Goal: Task Accomplishment & Management: Use online tool/utility

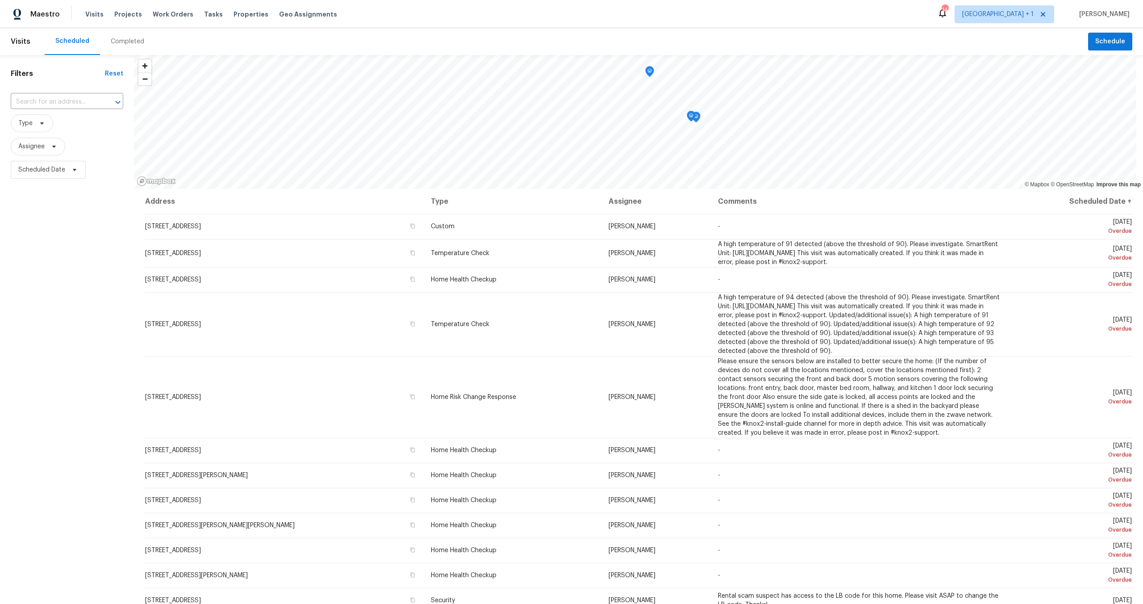
click at [187, 15] on div "Visits Projects Work Orders Tasks Properties Geo Assignments" at bounding box center [216, 14] width 263 height 18
click at [180, 15] on span "Work Orders" at bounding box center [173, 14] width 41 height 9
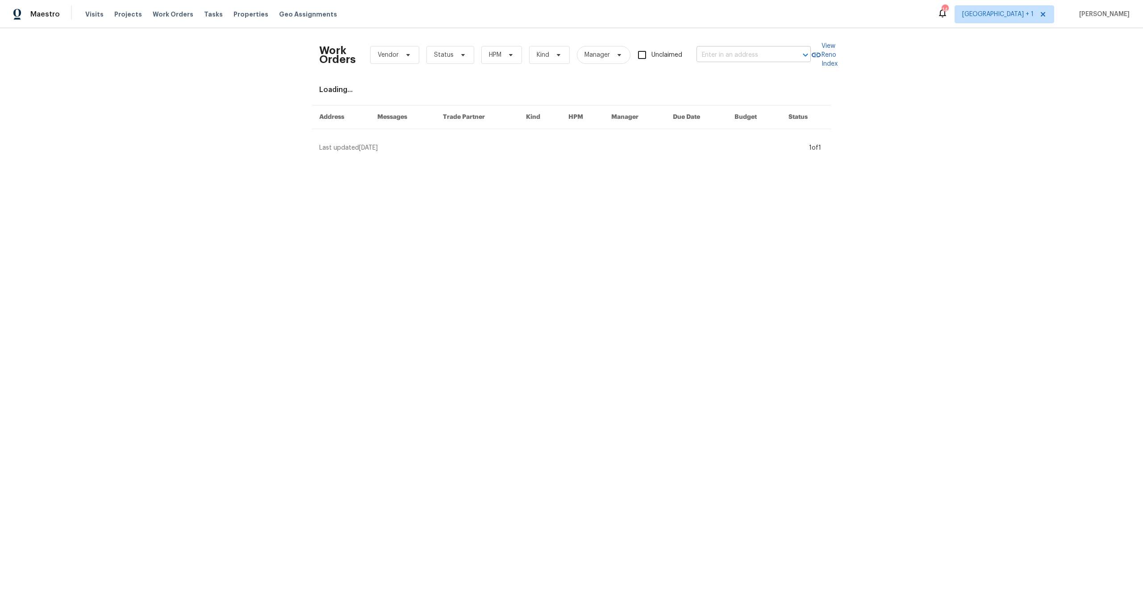
click at [738, 50] on input "text" at bounding box center [741, 55] width 89 height 14
paste input "5996 College Ave"
type input "5996 College Ave"
click at [743, 78] on li "5996 College Ave, San Diego, CA 92120" at bounding box center [751, 74] width 114 height 15
click at [749, 54] on input "5996 College Ave, San Diego, CA 92120" at bounding box center [741, 55] width 89 height 14
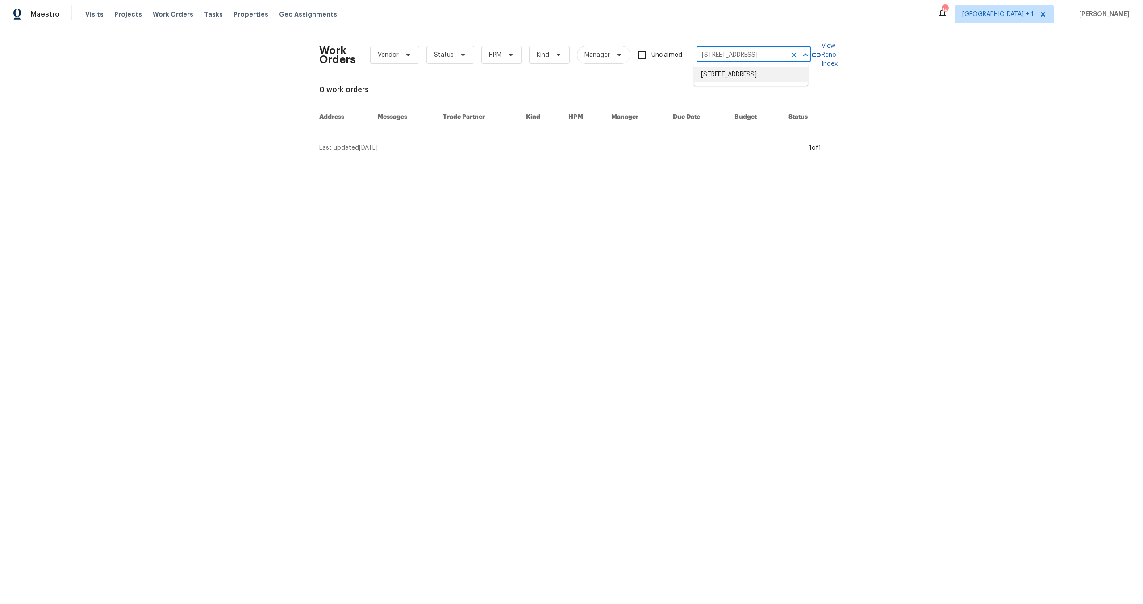
click at [728, 78] on li "5996 College Ave, San Diego, CA 92120" at bounding box center [751, 74] width 114 height 15
click at [182, 10] on span "Work Orders" at bounding box center [173, 14] width 41 height 9
click at [91, 13] on span "Visits" at bounding box center [94, 14] width 18 height 9
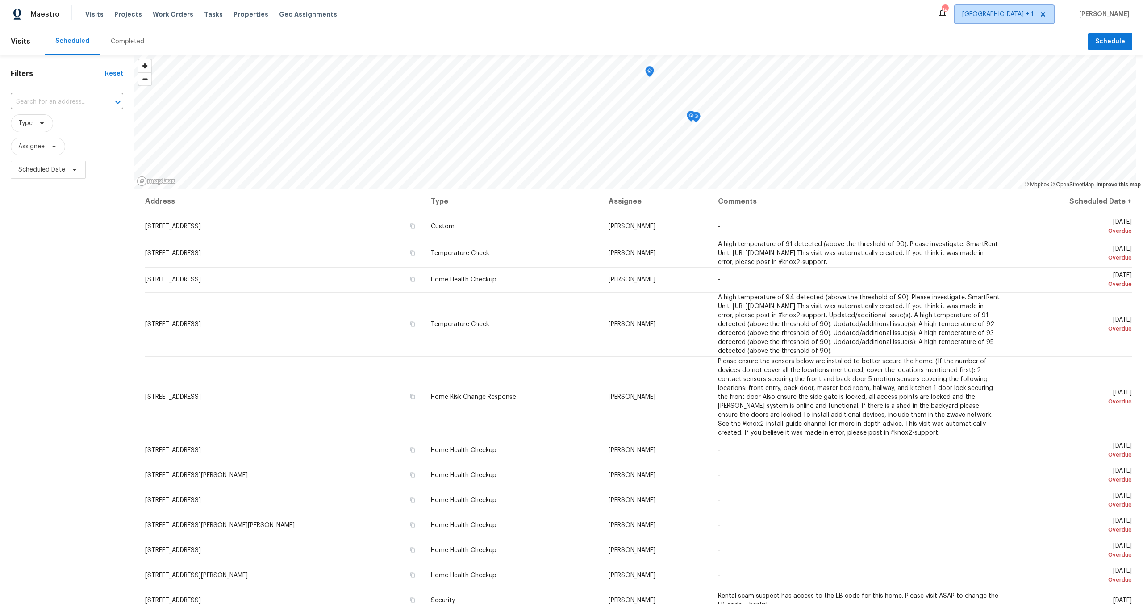
click at [992, 20] on span "[GEOGRAPHIC_DATA] + 1" at bounding box center [1005, 14] width 100 height 18
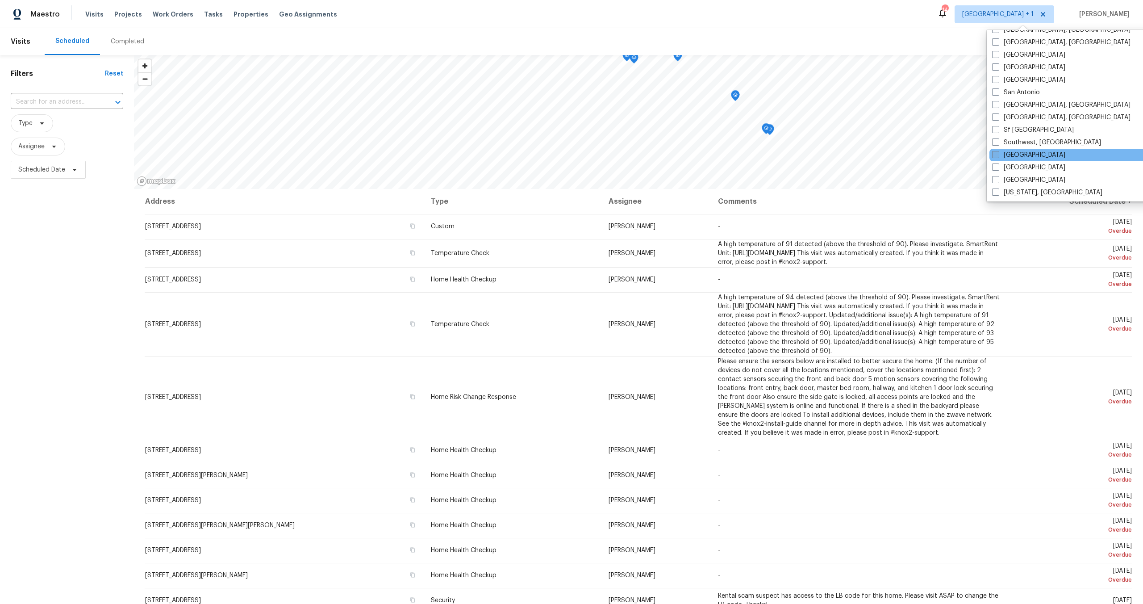
scroll to position [598, 0]
click at [992, 55] on span at bounding box center [995, 53] width 7 height 7
click at [992, 55] on input "Riverside" at bounding box center [995, 53] width 6 height 6
checkbox input "true"
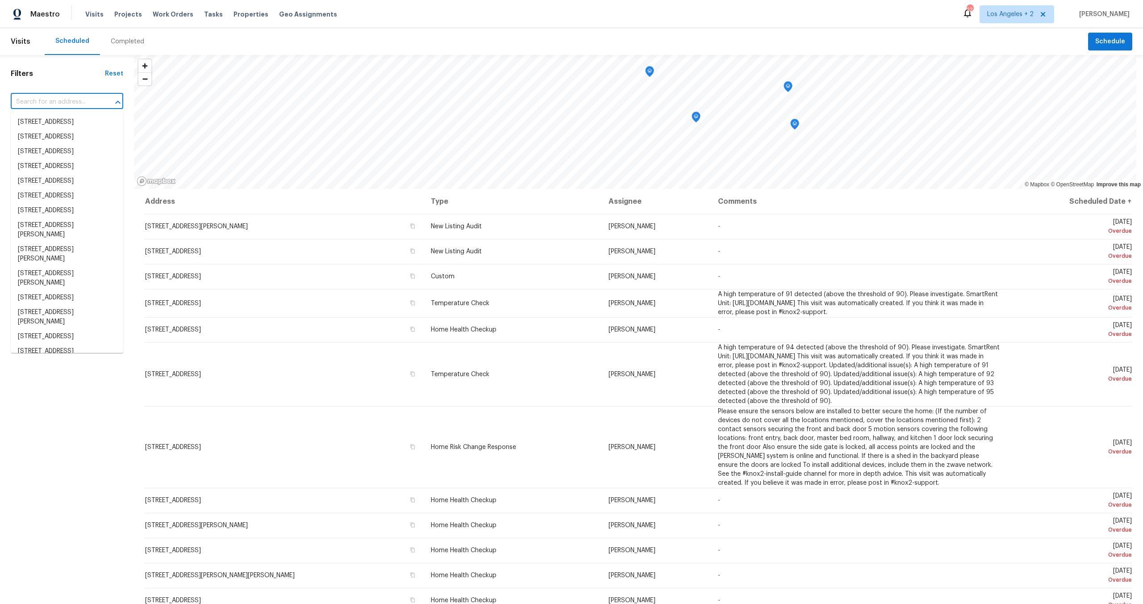
click at [49, 101] on input "text" at bounding box center [55, 102] width 88 height 14
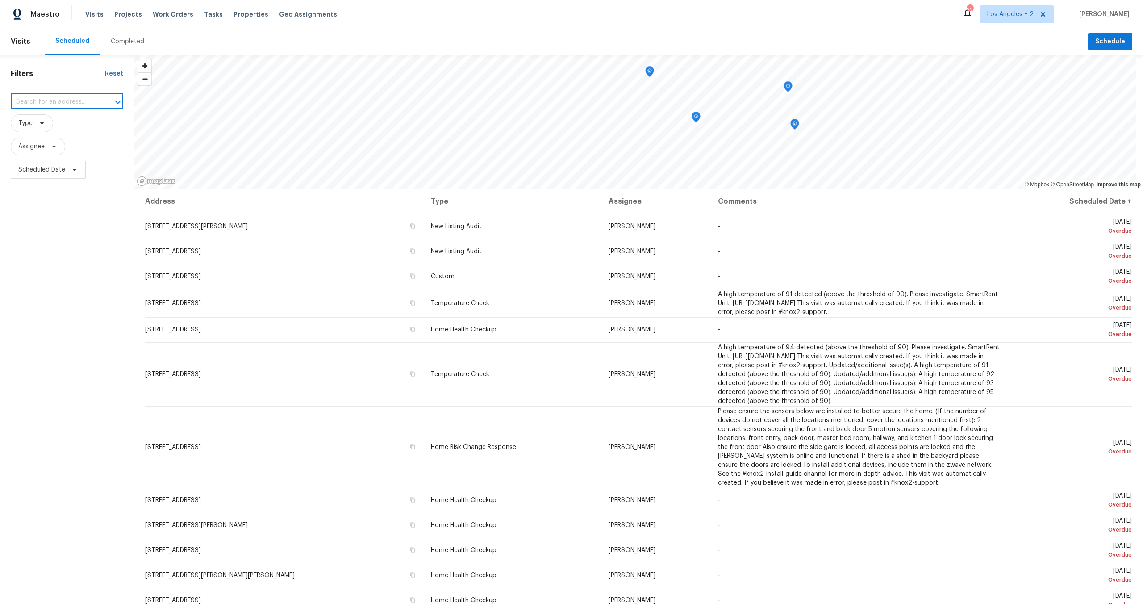
paste input "5996 College Ave"
type input "5996 College Ave"
click at [55, 125] on li "5996 College Ave, San Diego, CA 92120" at bounding box center [67, 122] width 113 height 15
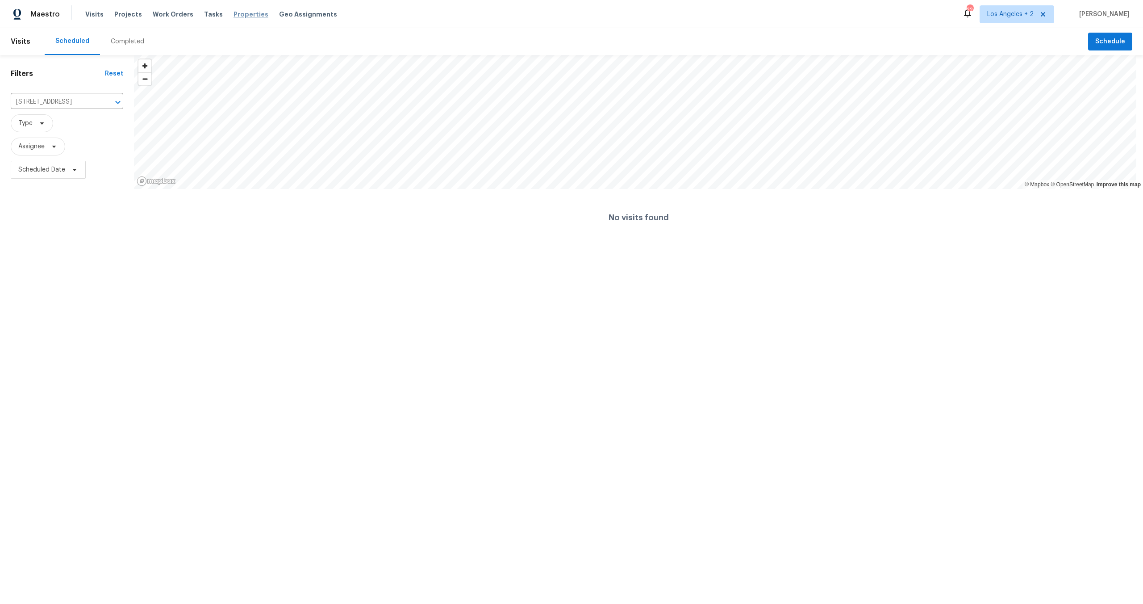
click at [234, 16] on span "Properties" at bounding box center [251, 14] width 35 height 9
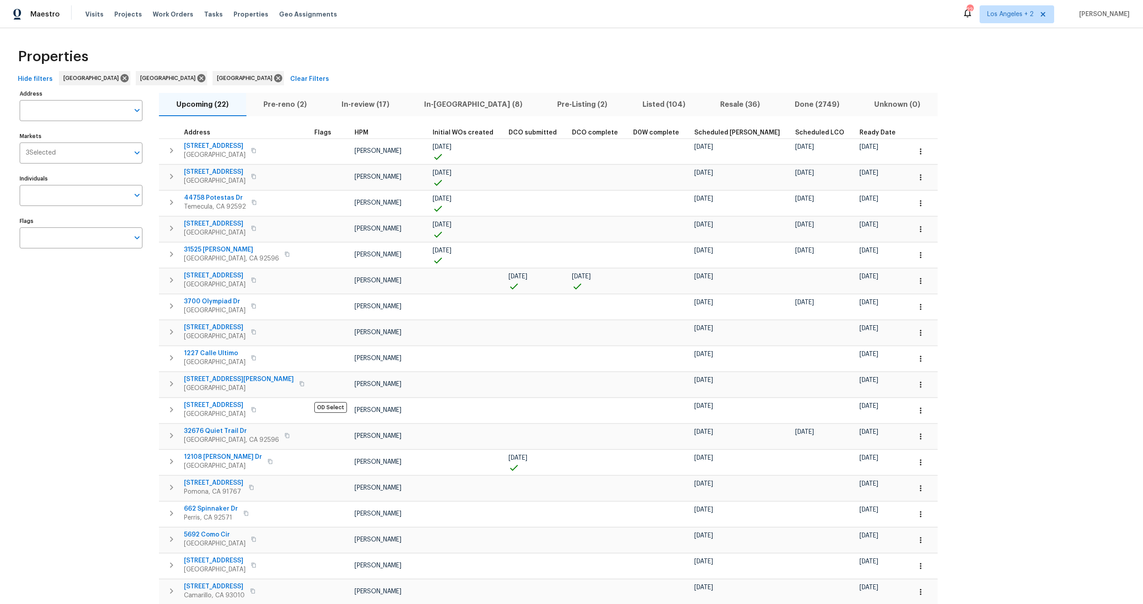
click at [196, 8] on div "Visits Projects Work Orders Tasks Properties Geo Assignments" at bounding box center [216, 14] width 263 height 18
click at [204, 17] on div "Tasks" at bounding box center [213, 14] width 19 height 9
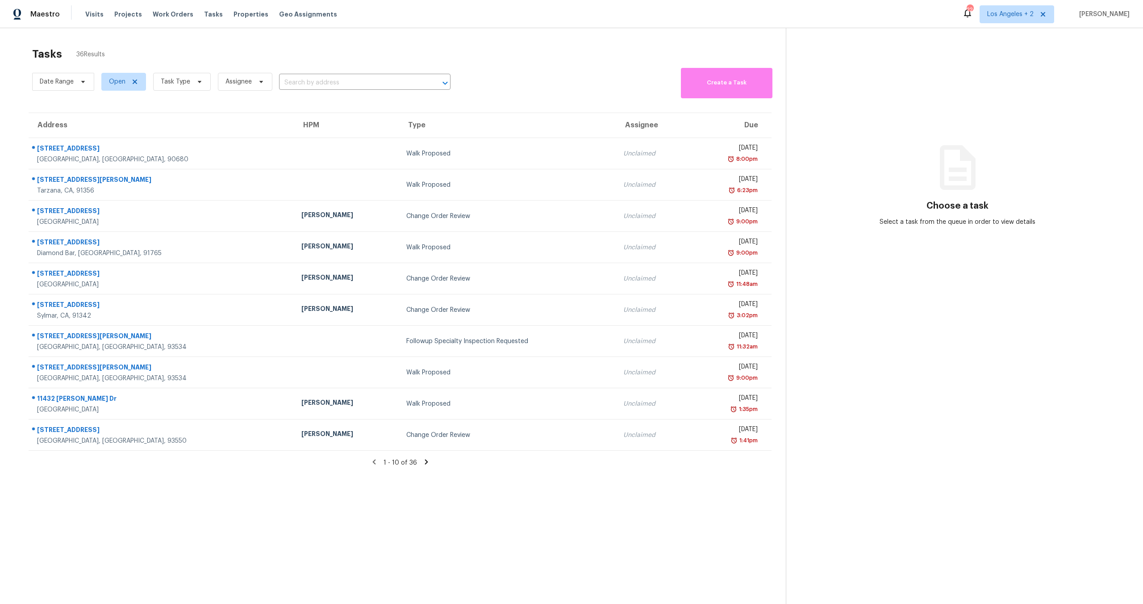
click at [319, 90] on div "Date Range Open Task Type Assignee ​" at bounding box center [241, 82] width 418 height 33
click at [317, 85] on input "text" at bounding box center [352, 83] width 146 height 14
paste input "5996 College Ave"
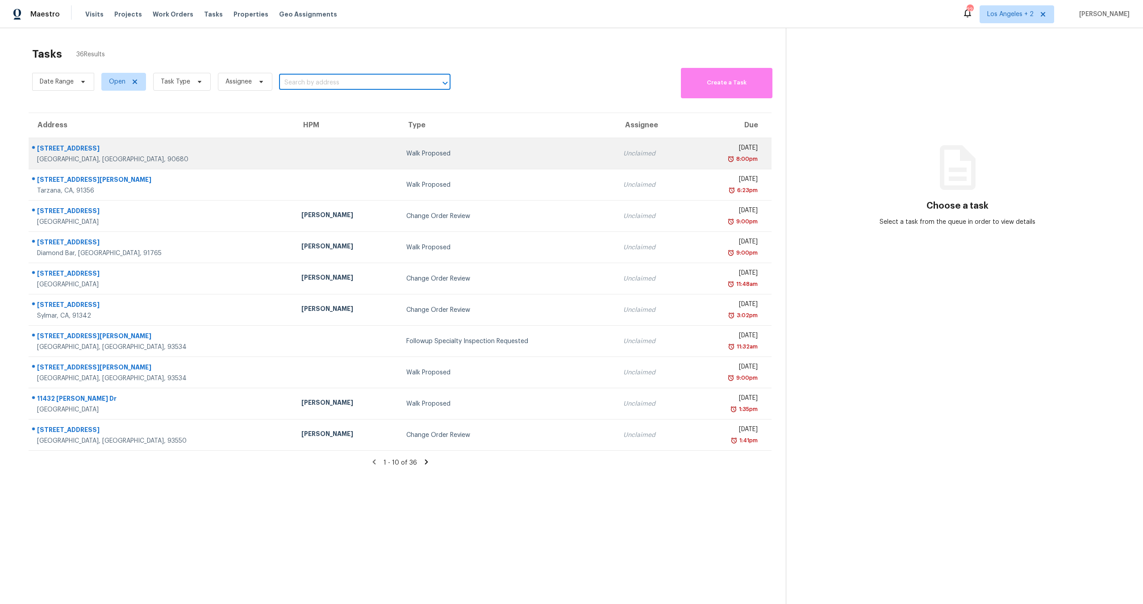
type input "5996 College Ave"
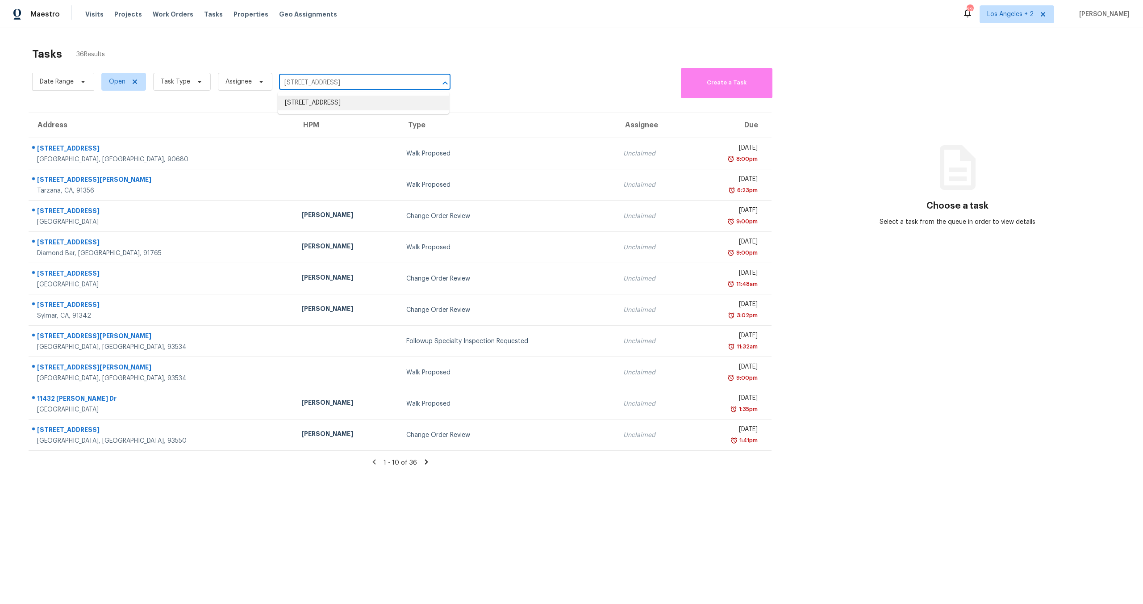
click at [318, 105] on li "5996 College Ave, San Diego, CA 92120" at bounding box center [363, 103] width 171 height 15
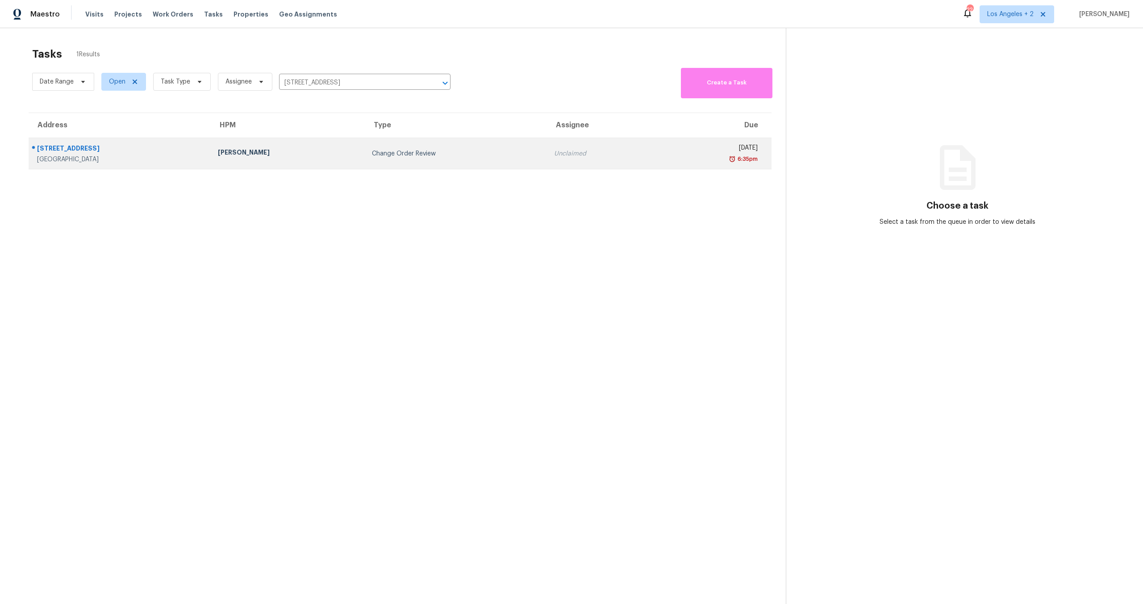
click at [136, 151] on div "5996 College Ave" at bounding box center [120, 149] width 167 height 11
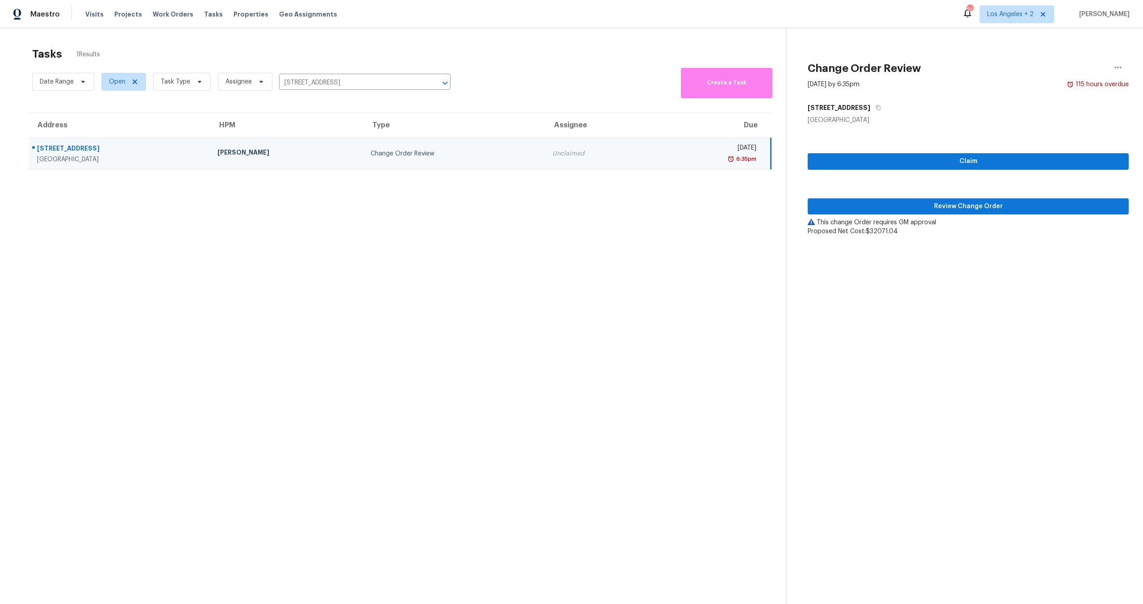
click at [71, 147] on div "5996 College Ave" at bounding box center [120, 149] width 166 height 11
click at [73, 149] on div "5996 College Ave" at bounding box center [120, 149] width 166 height 11
click at [916, 211] on span "Review Change Order" at bounding box center [968, 206] width 307 height 11
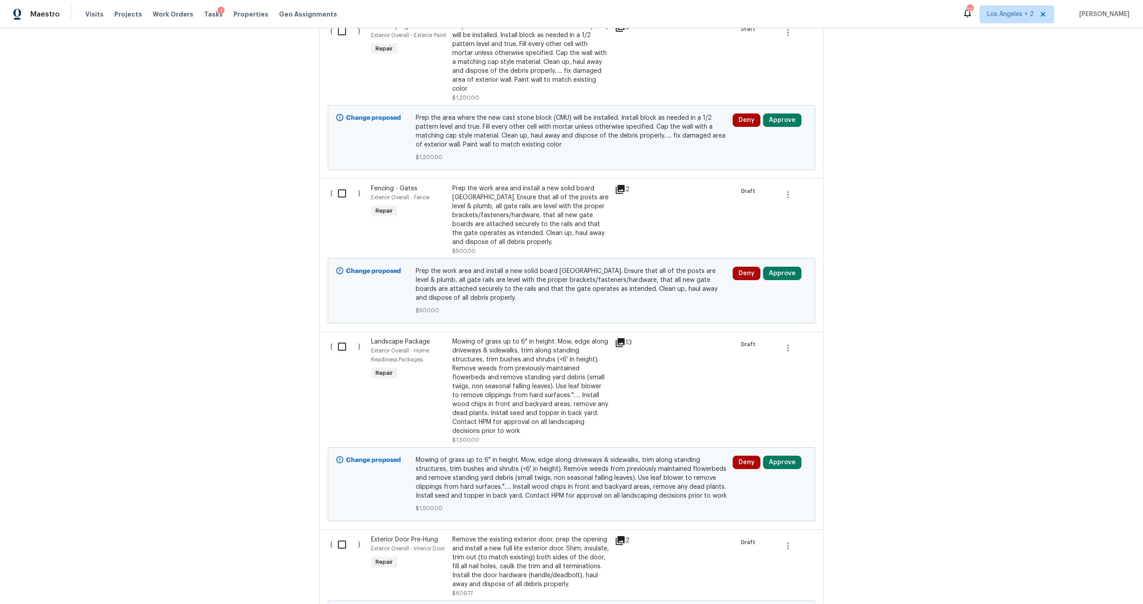
scroll to position [288, 0]
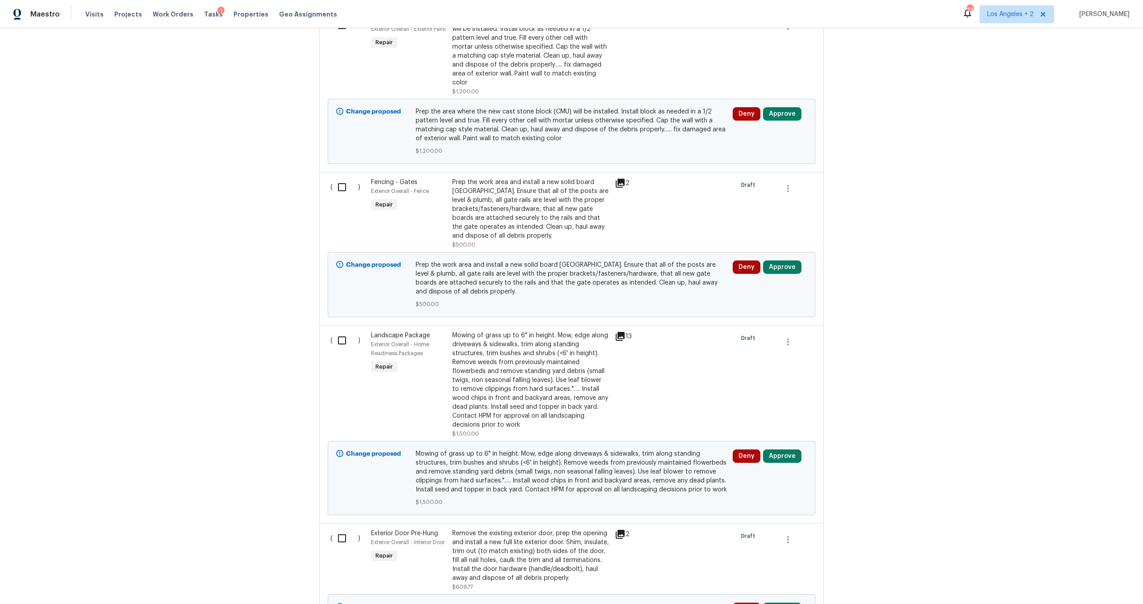
click at [622, 178] on div "2" at bounding box center [632, 183] width 35 height 11
click at [621, 179] on icon at bounding box center [620, 183] width 9 height 9
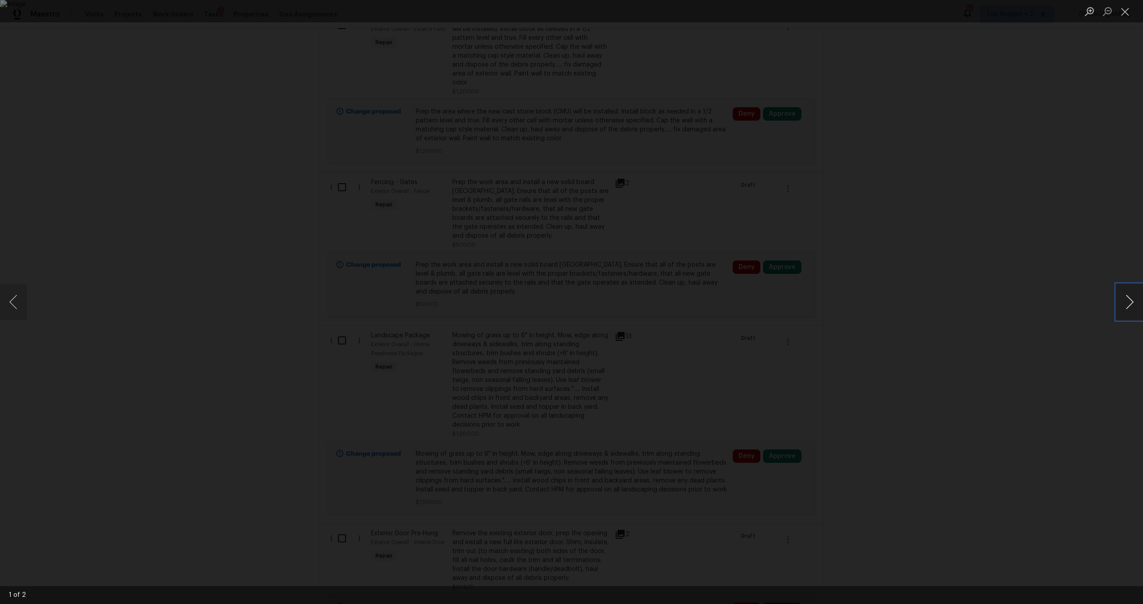
click at [1121, 298] on button "Next image" at bounding box center [1129, 302] width 27 height 36
click at [1131, 12] on button "Close lightbox" at bounding box center [1125, 12] width 18 height 16
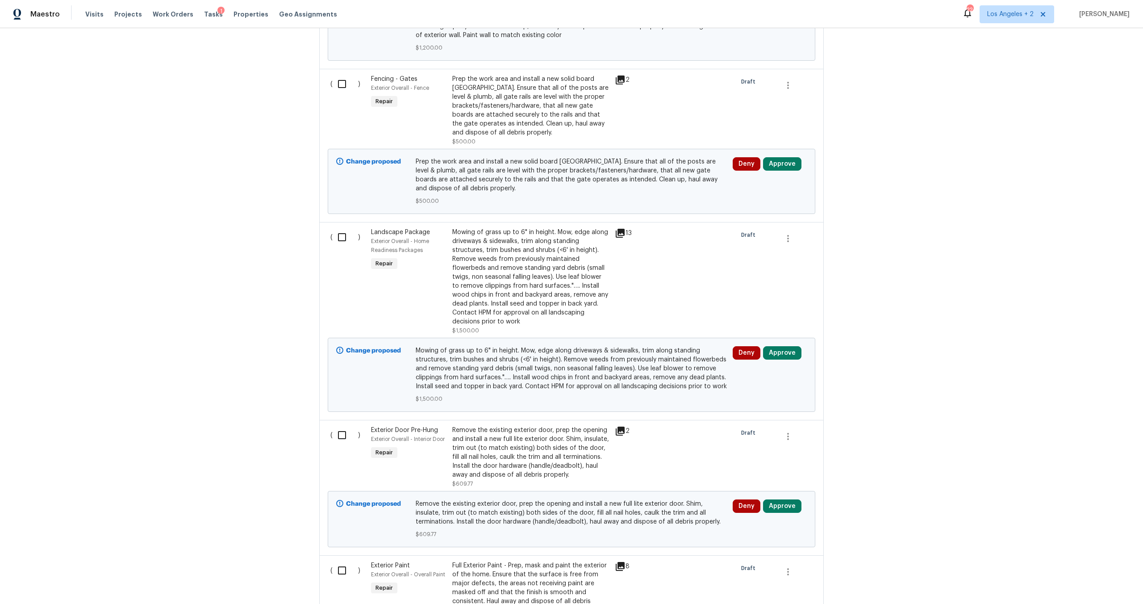
scroll to position [393, 0]
click at [624, 226] on div "13" at bounding box center [632, 231] width 35 height 11
click at [619, 227] on icon at bounding box center [620, 231] width 9 height 9
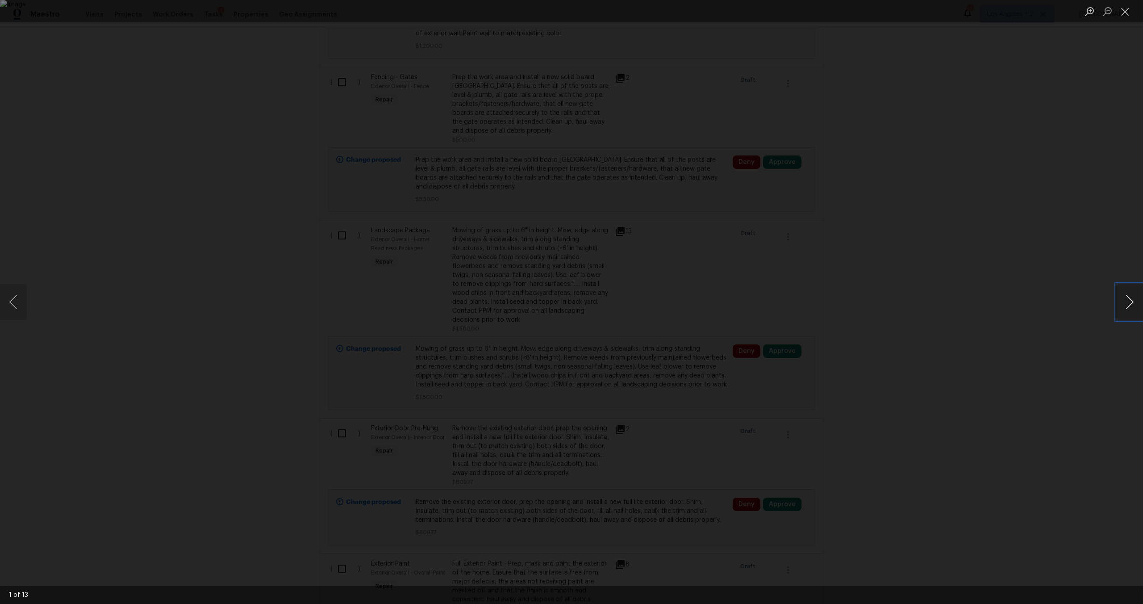
click at [1128, 303] on button "Next image" at bounding box center [1129, 302] width 27 height 36
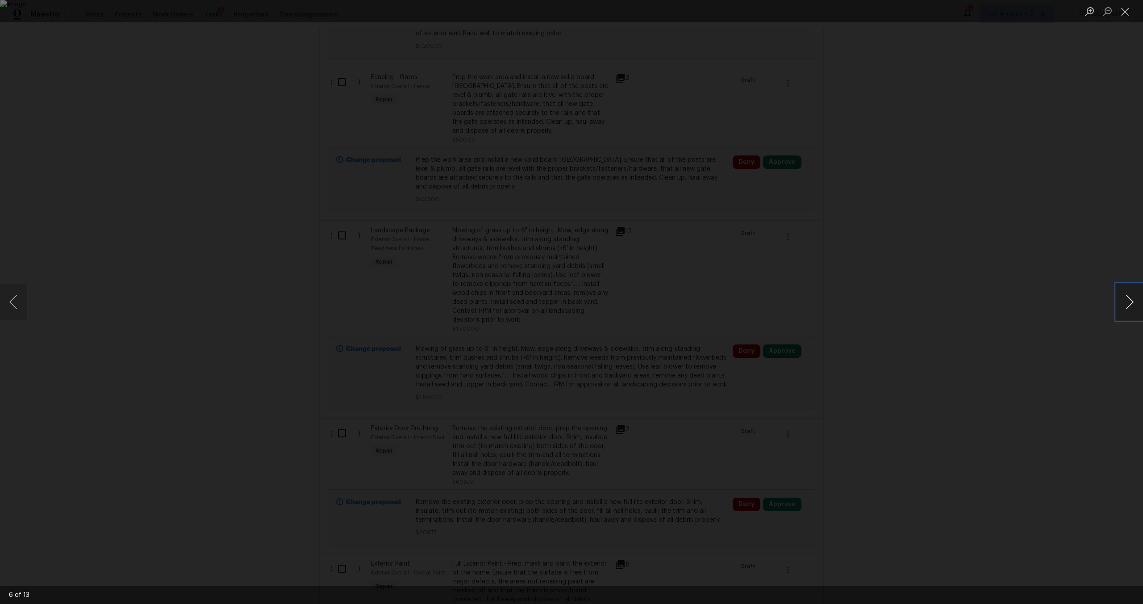
click at [1128, 303] on button "Next image" at bounding box center [1129, 302] width 27 height 36
click at [1128, 13] on button "Close lightbox" at bounding box center [1125, 12] width 18 height 16
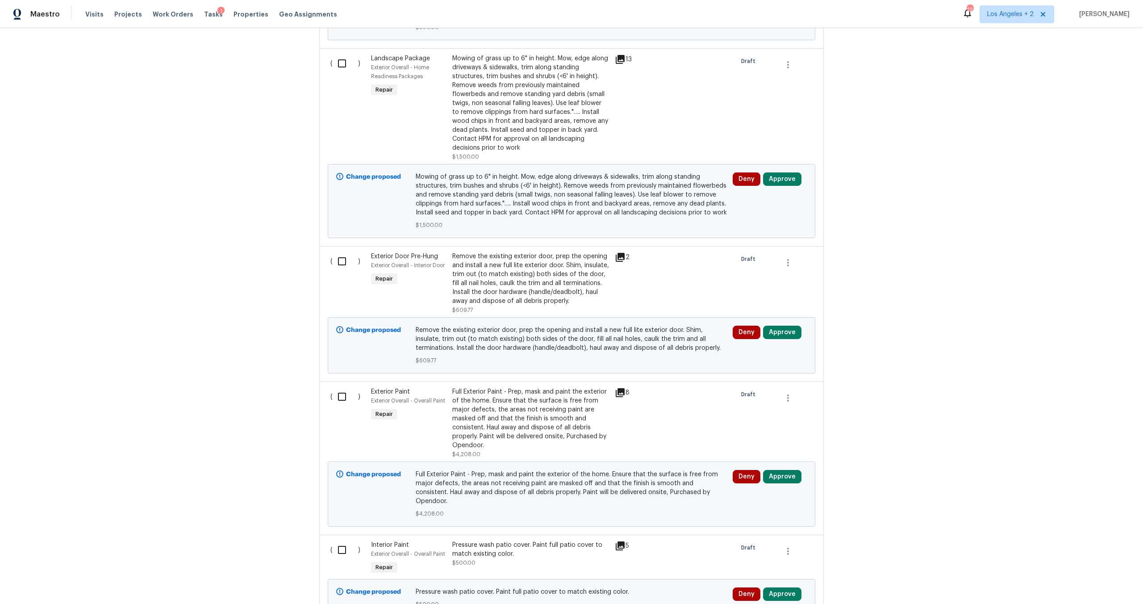
scroll to position [683, 0]
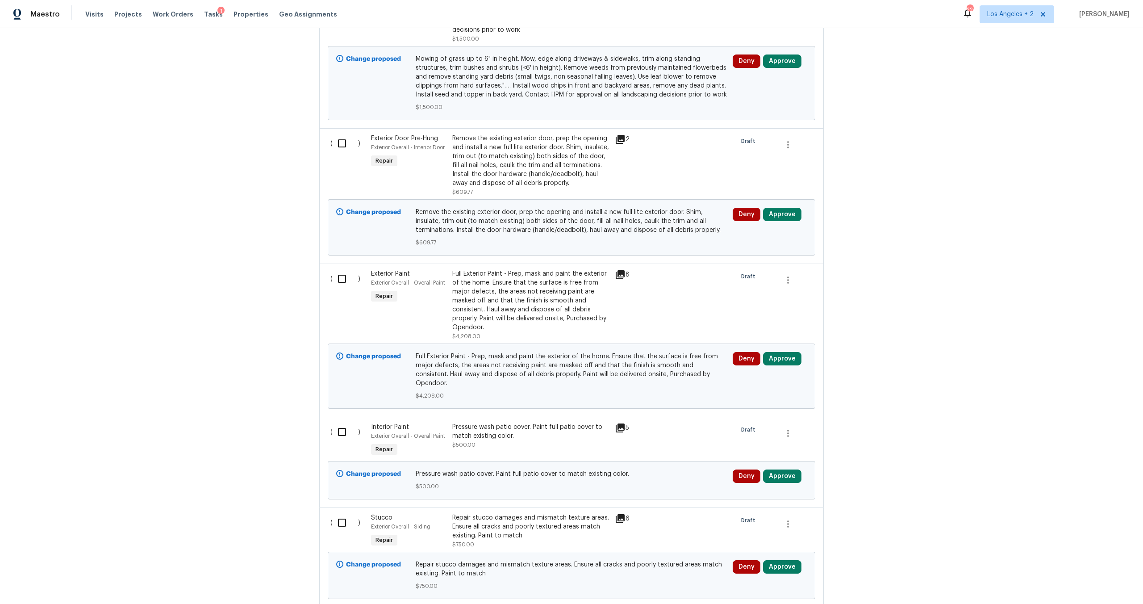
click at [621, 135] on icon at bounding box center [620, 139] width 9 height 9
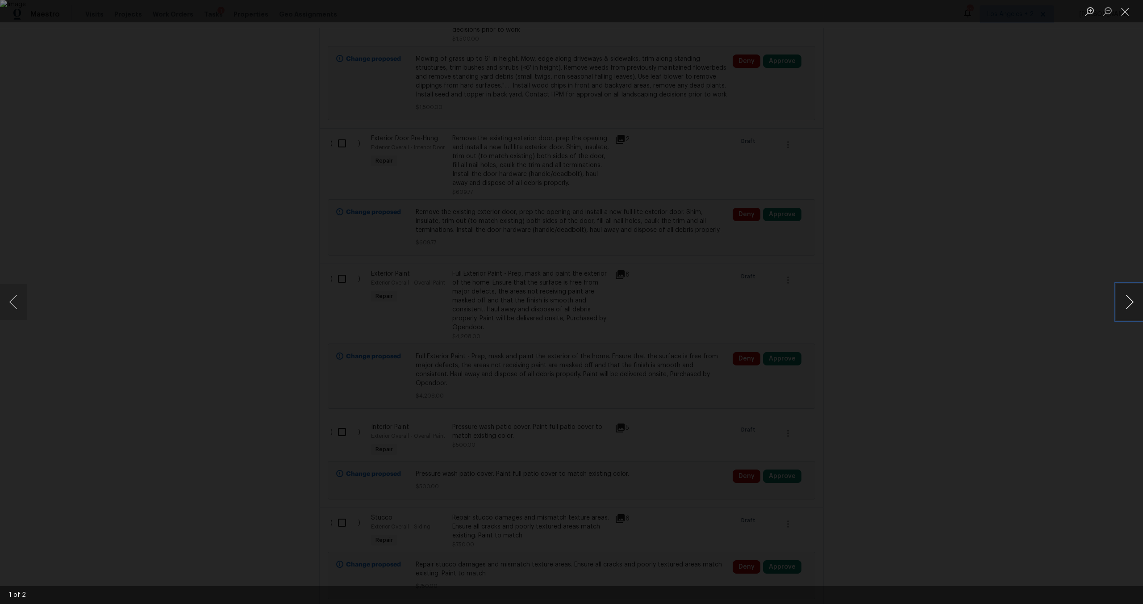
click at [1126, 296] on button "Next image" at bounding box center [1129, 302] width 27 height 36
click at [1125, 19] on button "Close lightbox" at bounding box center [1125, 12] width 18 height 16
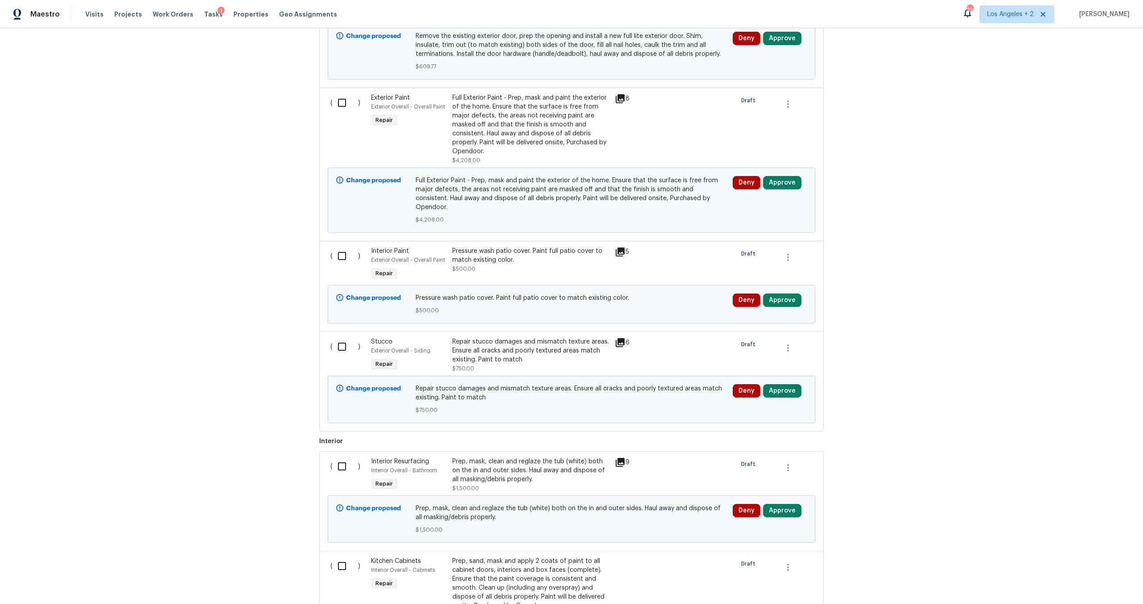
scroll to position [865, 0]
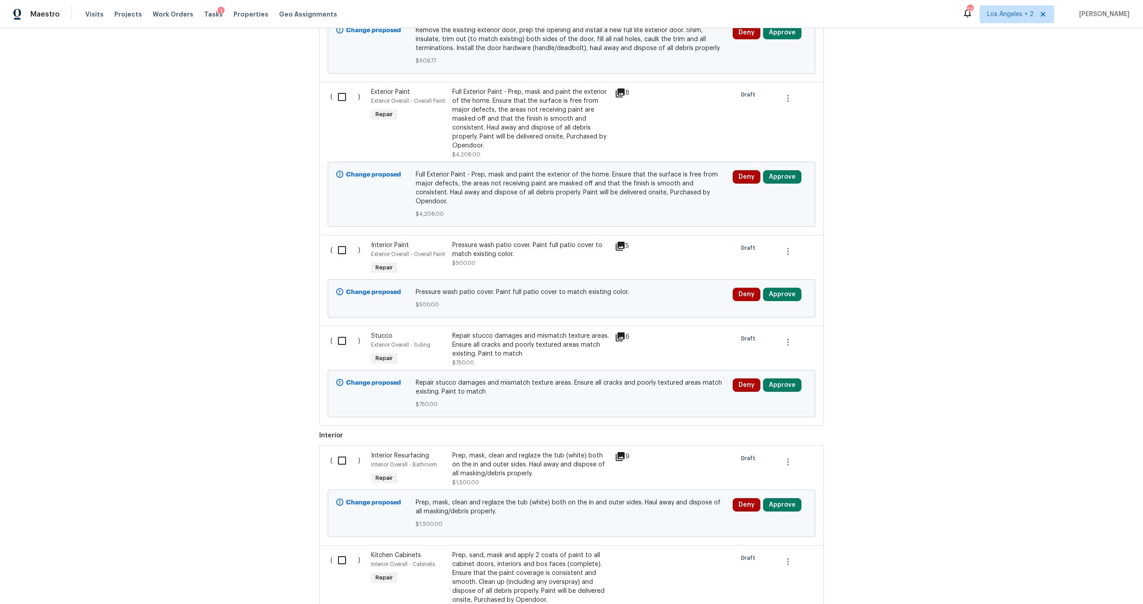
click at [621, 242] on icon at bounding box center [620, 246] width 9 height 9
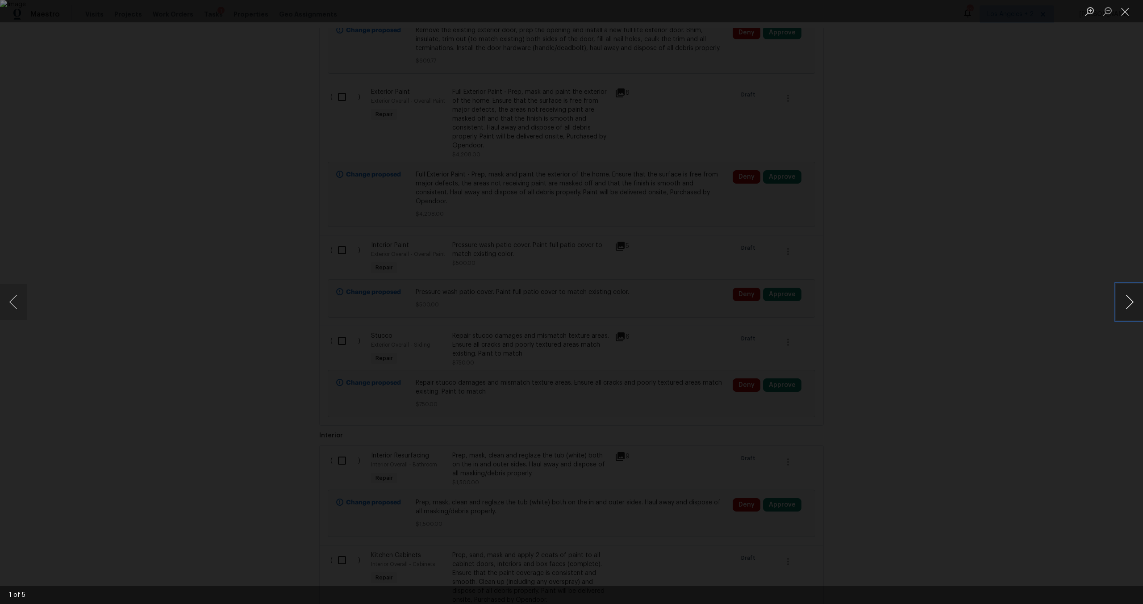
click at [1130, 309] on button "Next image" at bounding box center [1129, 302] width 27 height 36
click at [1128, 16] on button "Close lightbox" at bounding box center [1125, 12] width 18 height 16
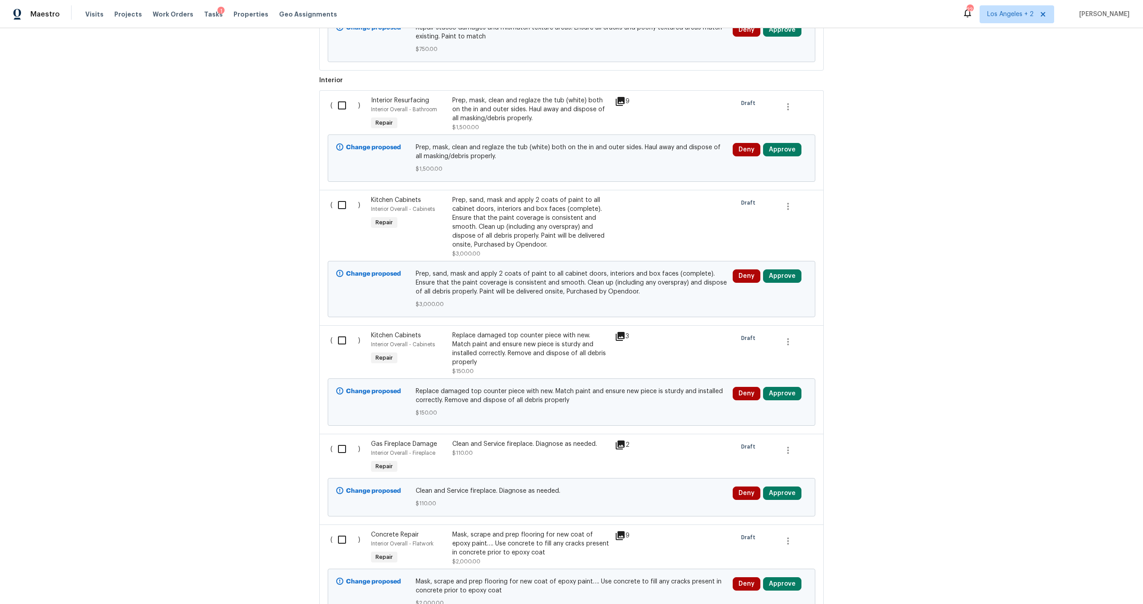
scroll to position [1240, 0]
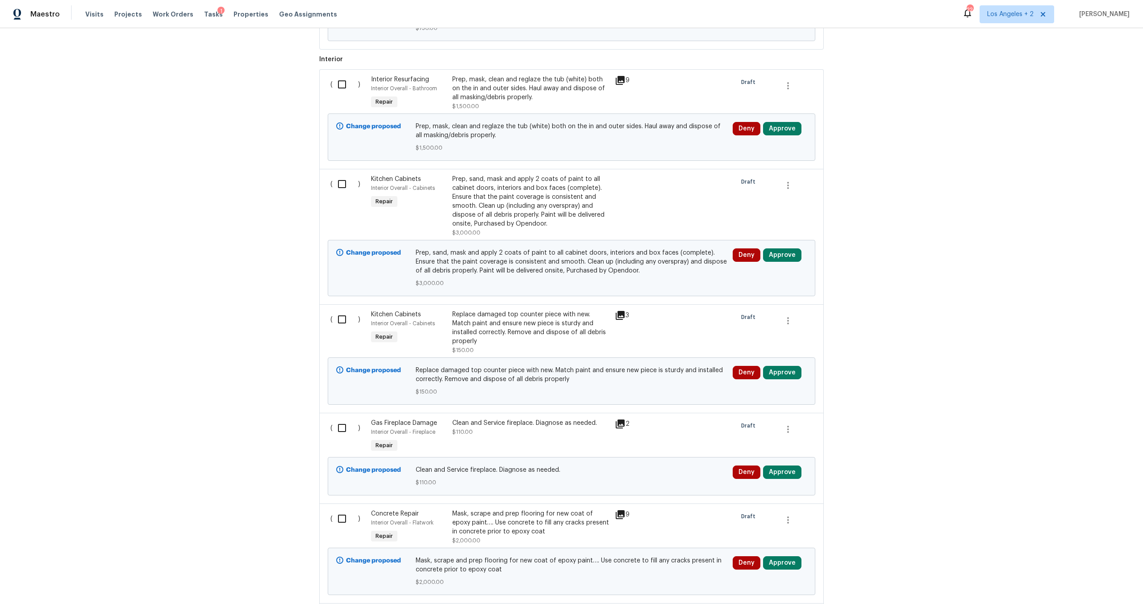
click at [615, 310] on icon at bounding box center [620, 315] width 11 height 11
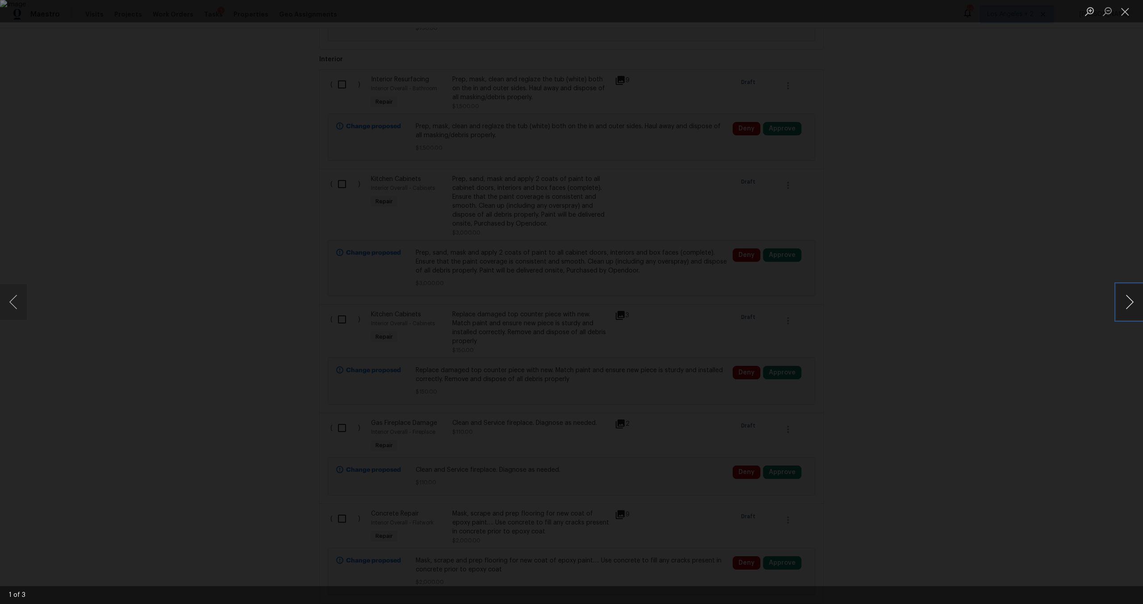
click at [1124, 298] on button "Next image" at bounding box center [1129, 302] width 27 height 36
click at [1125, 308] on button "Next image" at bounding box center [1129, 302] width 27 height 36
click at [1119, 309] on button "Next image" at bounding box center [1129, 302] width 27 height 36
click at [1126, 8] on button "Close lightbox" at bounding box center [1125, 12] width 18 height 16
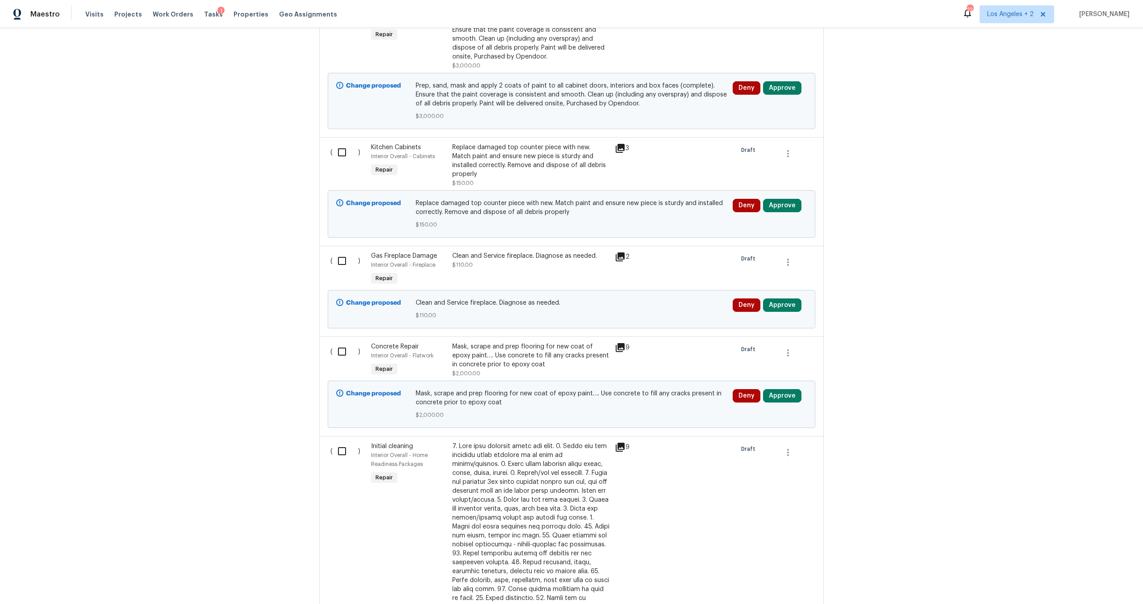
scroll to position [1449, 0]
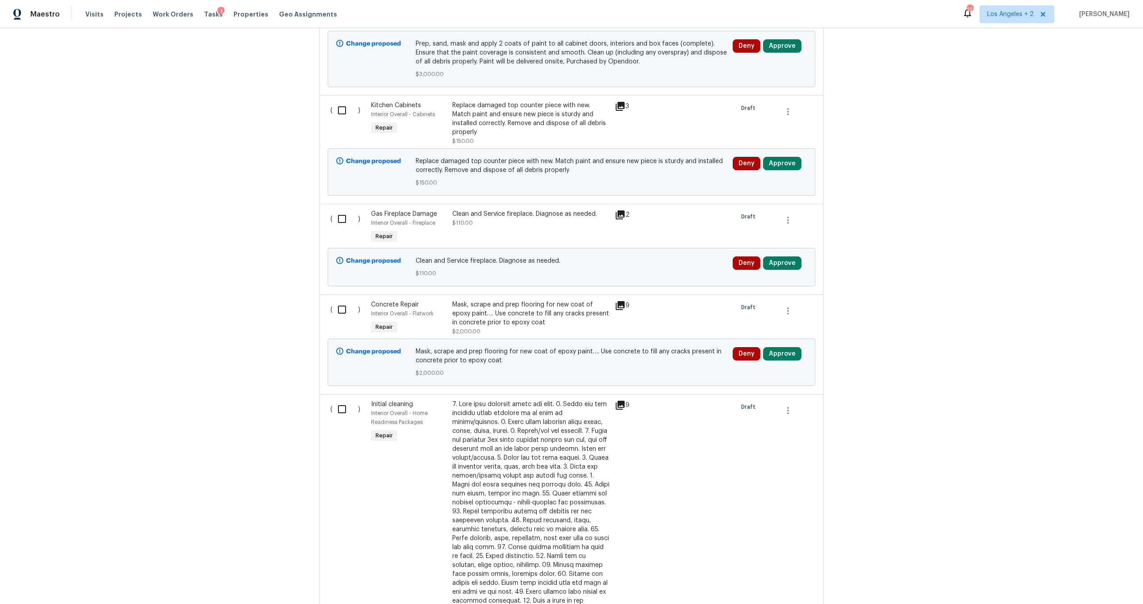
click at [626, 300] on div "9" at bounding box center [632, 305] width 35 height 11
click at [618, 300] on icon at bounding box center [620, 305] width 11 height 11
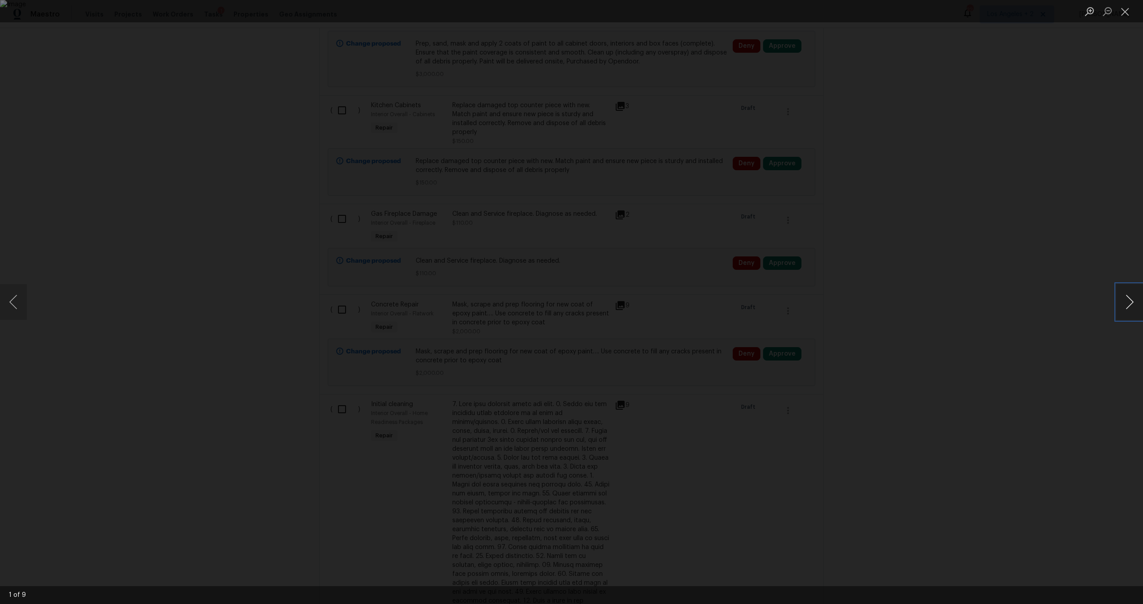
click at [1133, 304] on button "Next image" at bounding box center [1129, 302] width 27 height 36
click at [1123, 309] on button "Next image" at bounding box center [1129, 302] width 27 height 36
click at [1126, 11] on button "Close lightbox" at bounding box center [1125, 12] width 18 height 16
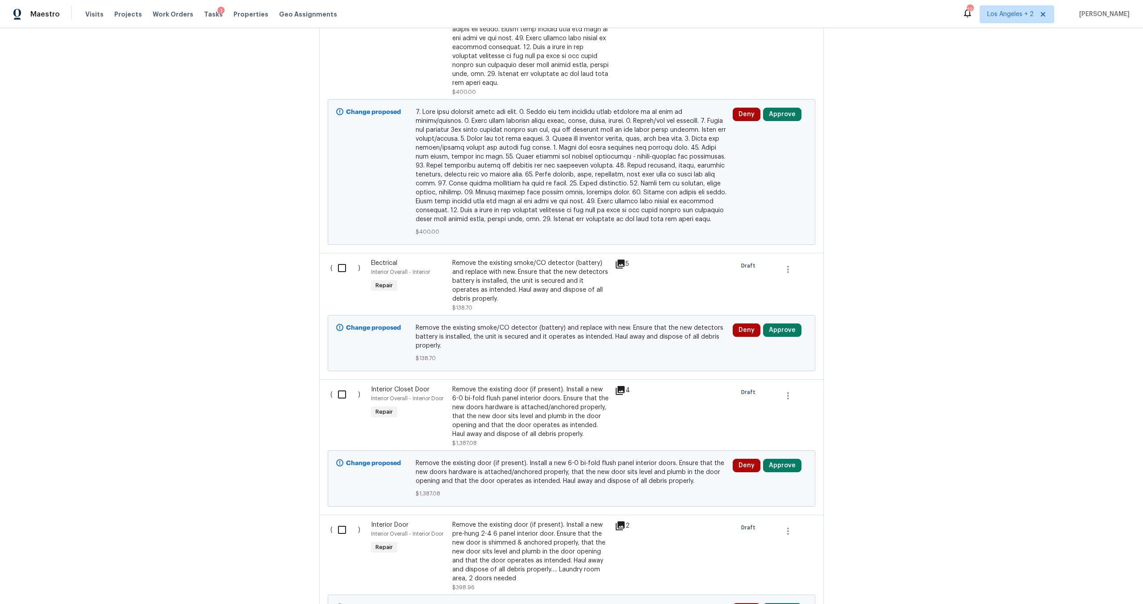
scroll to position [2009, 0]
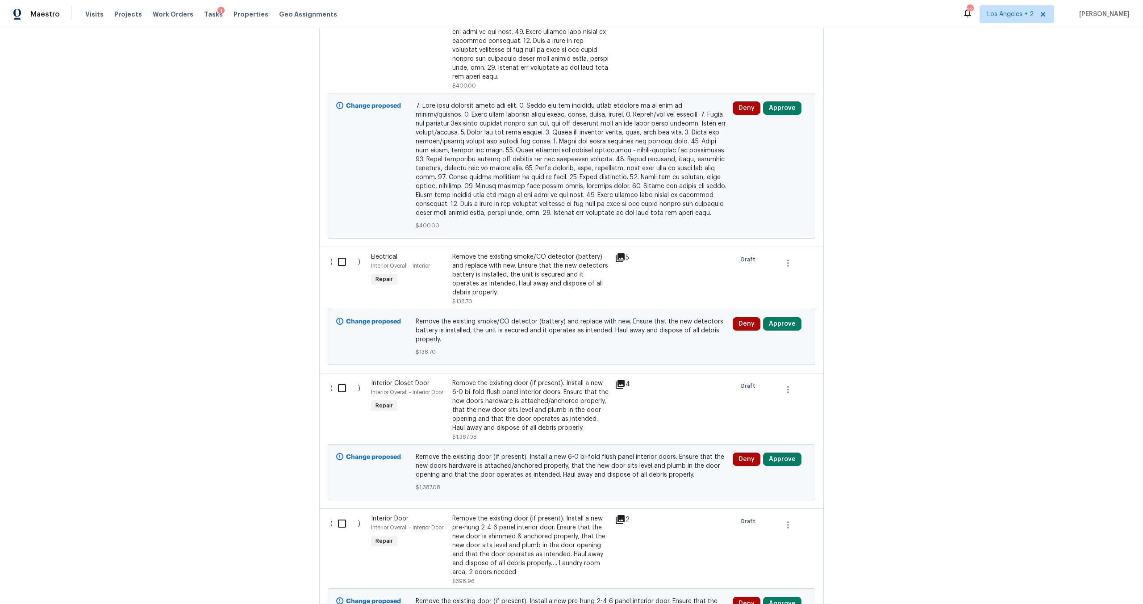
click at [619, 380] on icon at bounding box center [620, 384] width 9 height 9
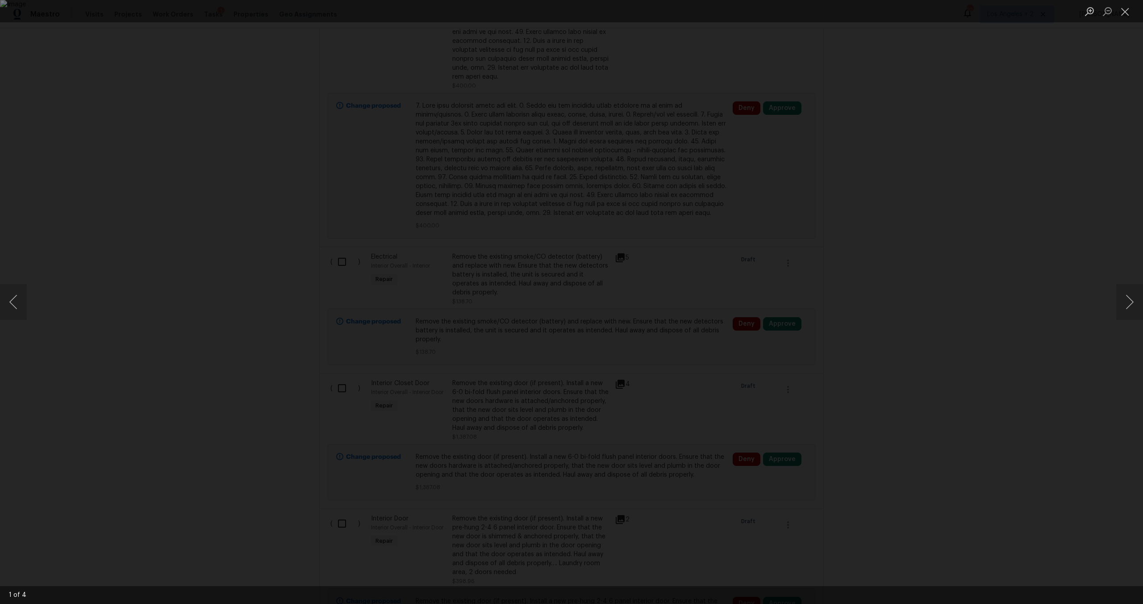
click at [1119, 325] on div "Lightbox" at bounding box center [571, 302] width 1143 height 604
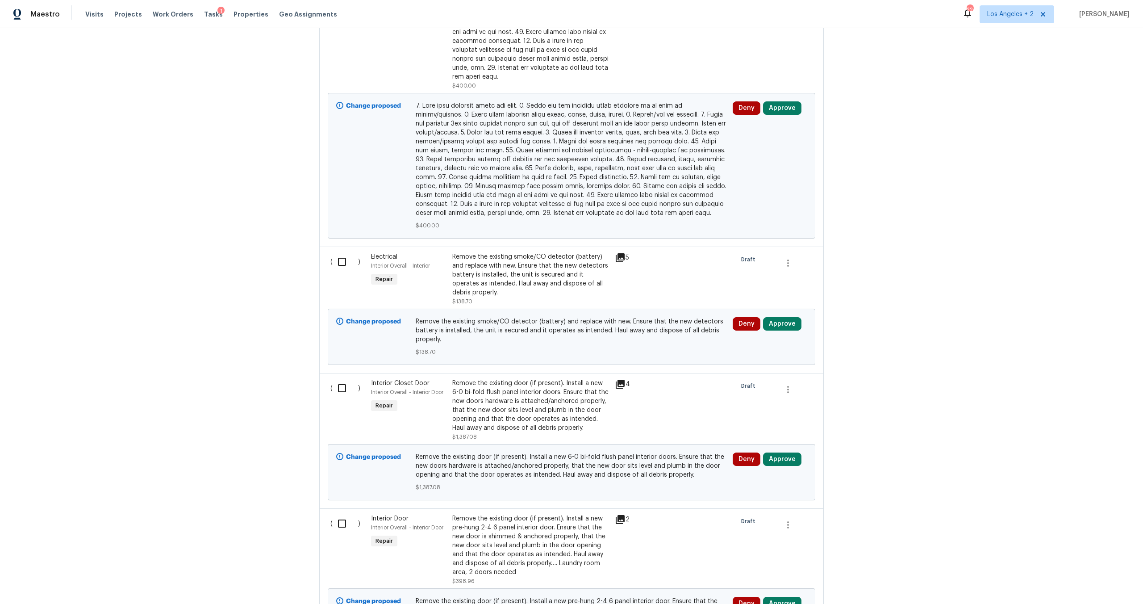
click at [1122, 307] on div "Back to all projects 5996 College Ave, San Diego, CA 92120 4 Beds | 3 Baths | T…" at bounding box center [571, 316] width 1143 height 576
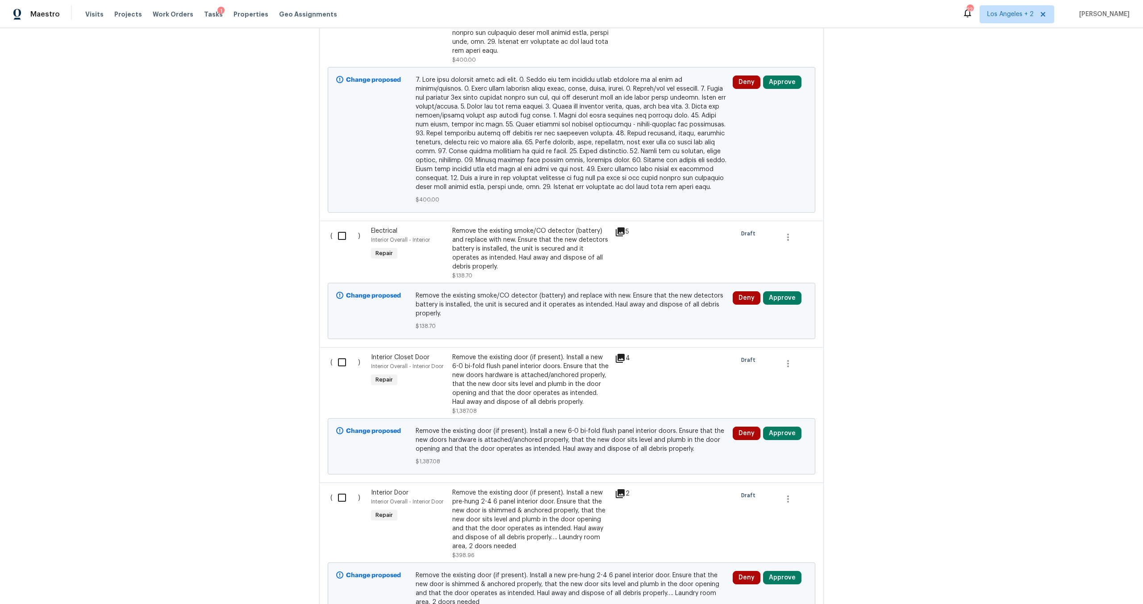
scroll to position [2035, 0]
click at [620, 354] on icon at bounding box center [620, 358] width 9 height 9
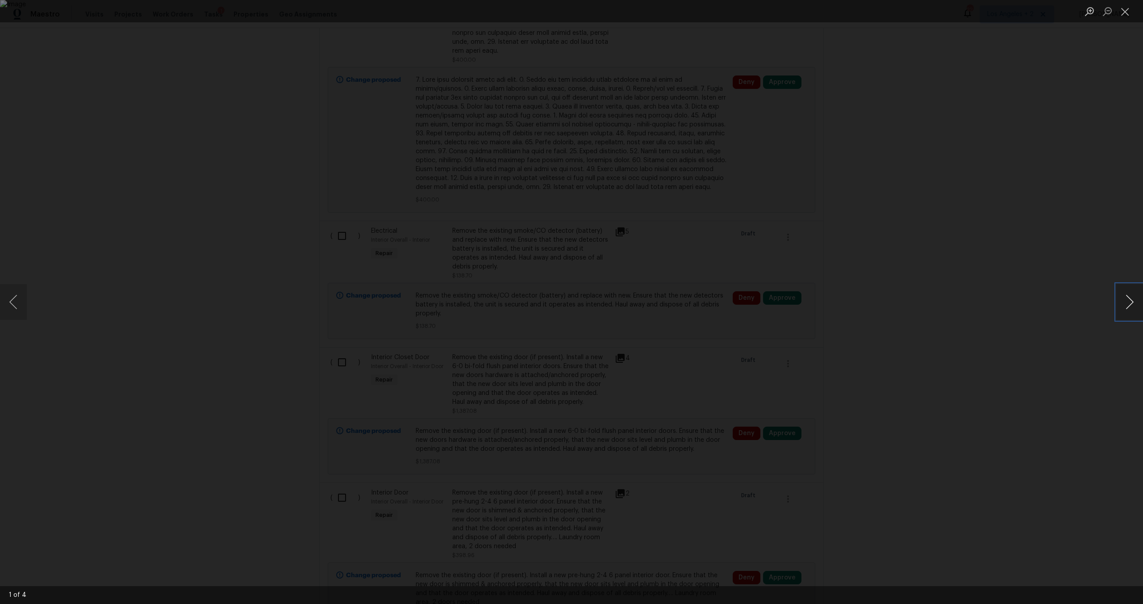
click at [1129, 296] on button "Next image" at bounding box center [1129, 302] width 27 height 36
click at [1133, 307] on button "Next image" at bounding box center [1129, 302] width 27 height 36
click at [1125, 11] on button "Close lightbox" at bounding box center [1125, 12] width 18 height 16
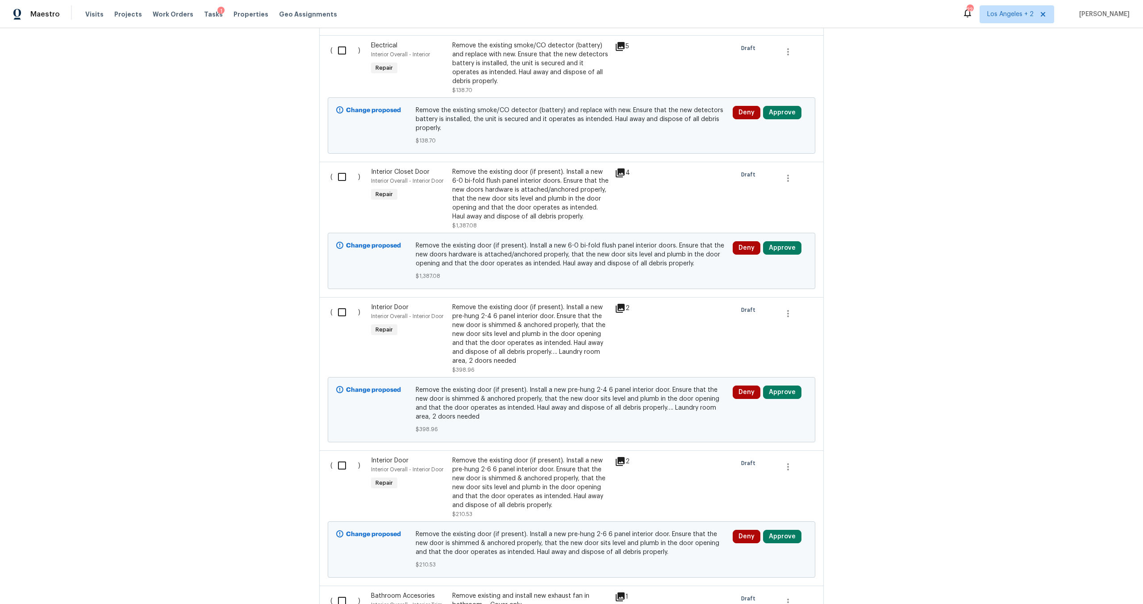
scroll to position [2222, 0]
click at [622, 301] on div "2" at bounding box center [632, 306] width 35 height 11
click at [620, 302] on icon at bounding box center [620, 306] width 9 height 9
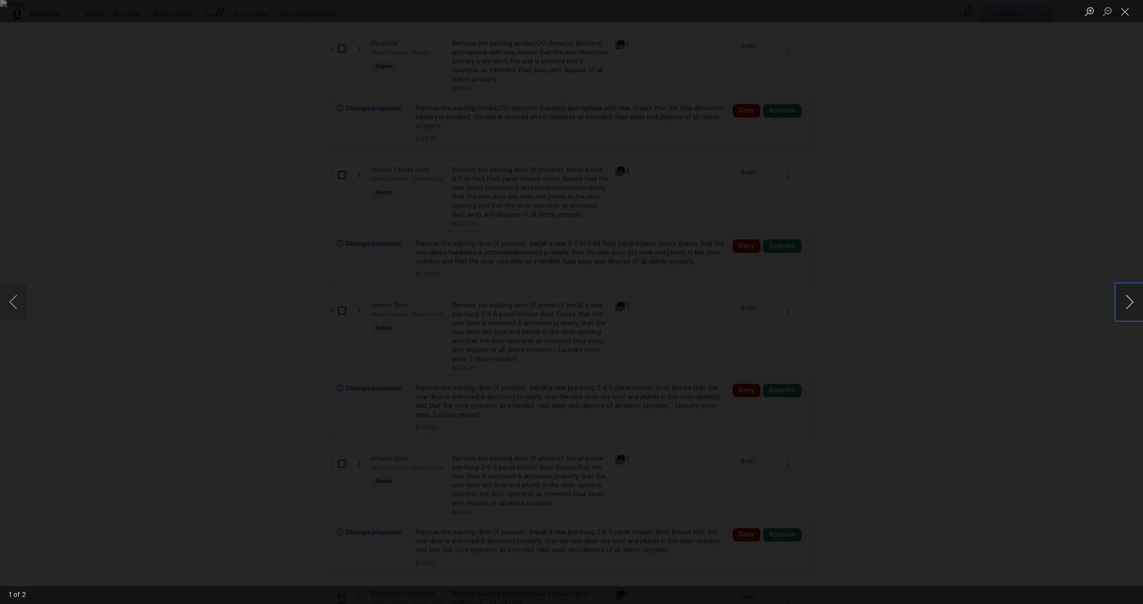
click at [1130, 306] on button "Next image" at bounding box center [1129, 302] width 27 height 36
click at [1133, 301] on button "Next image" at bounding box center [1129, 302] width 27 height 36
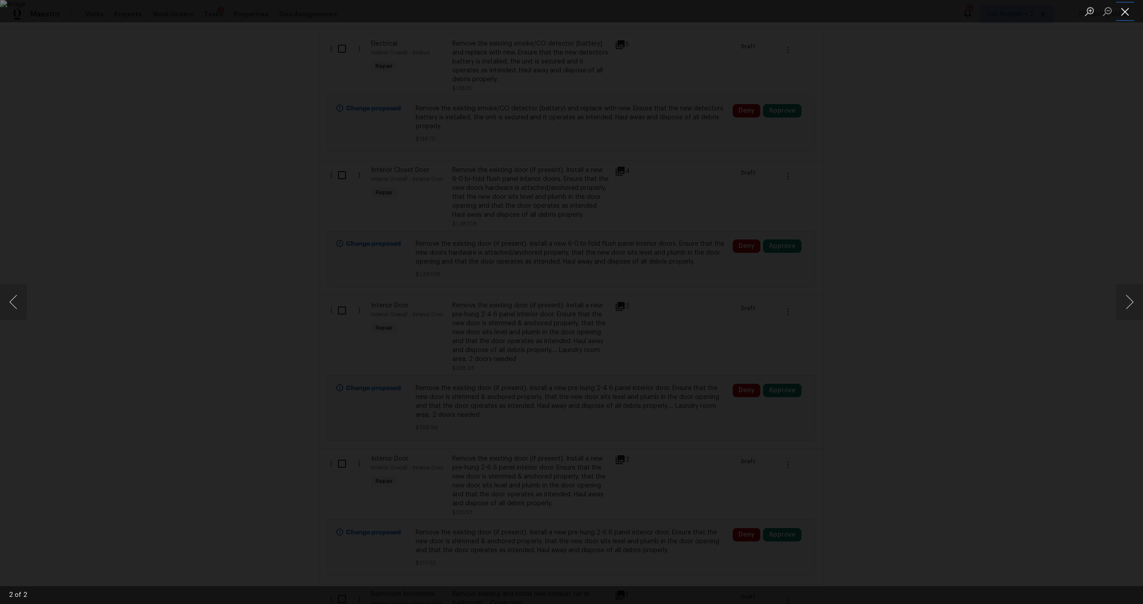
click at [1122, 13] on button "Close lightbox" at bounding box center [1125, 12] width 18 height 16
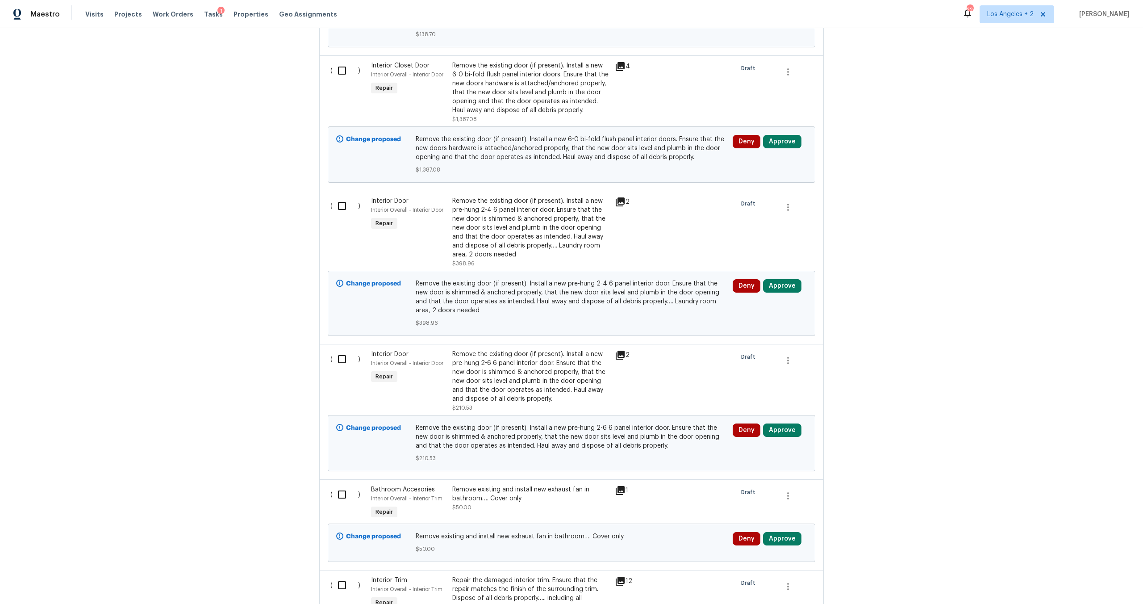
scroll to position [2328, 0]
click at [619, 349] on icon at bounding box center [620, 353] width 9 height 9
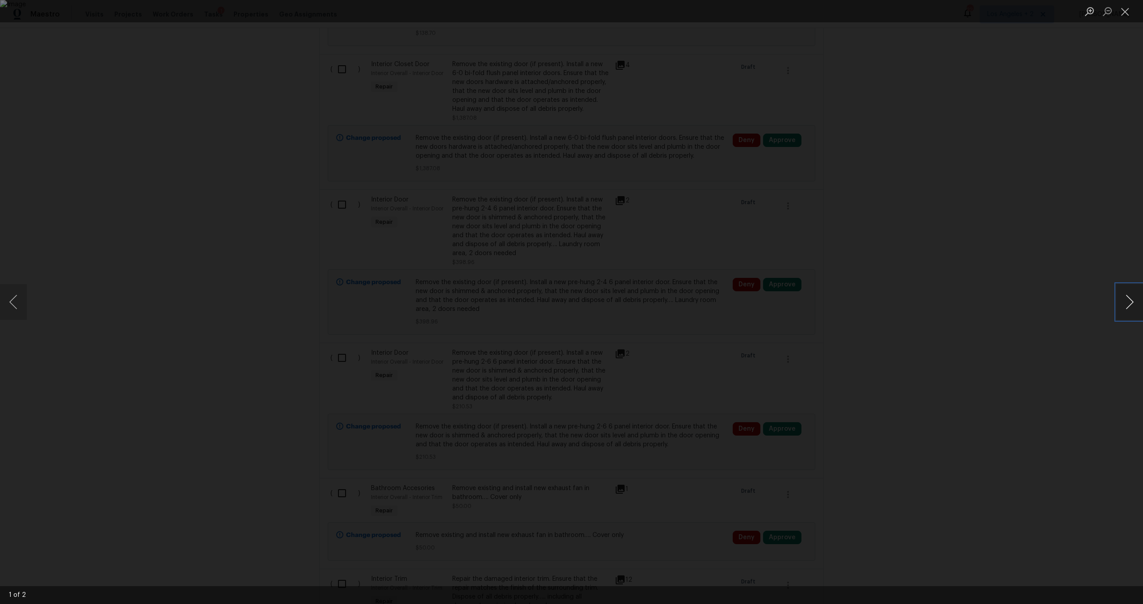
click at [1122, 302] on button "Next image" at bounding box center [1129, 302] width 27 height 36
click at [1121, 13] on button "Close lightbox" at bounding box center [1125, 12] width 18 height 16
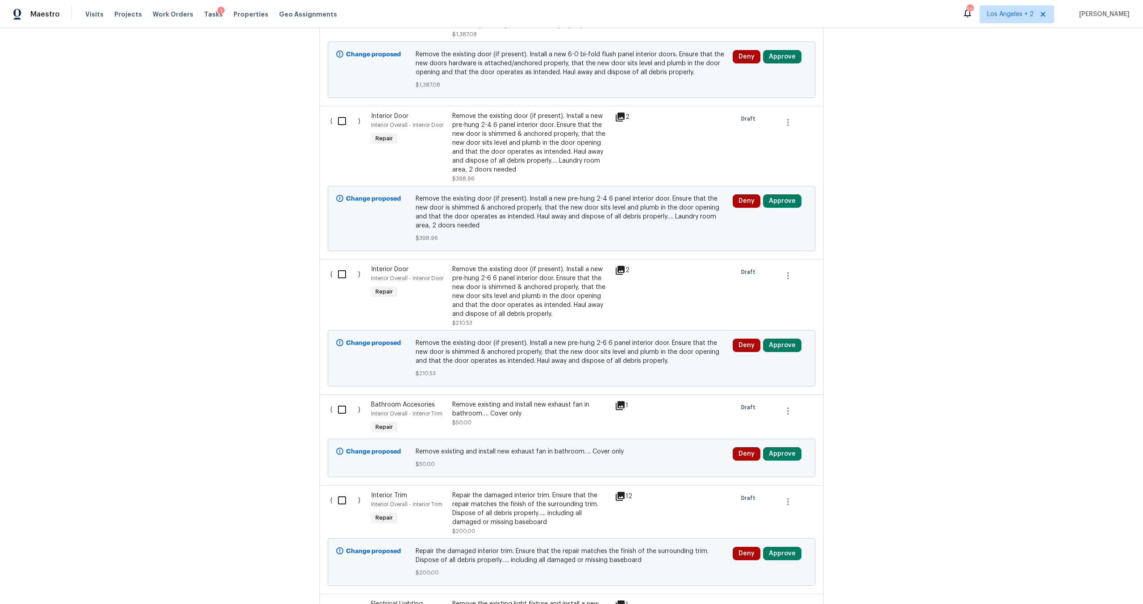
scroll to position [2412, 0]
click at [615, 400] on icon at bounding box center [620, 405] width 11 height 11
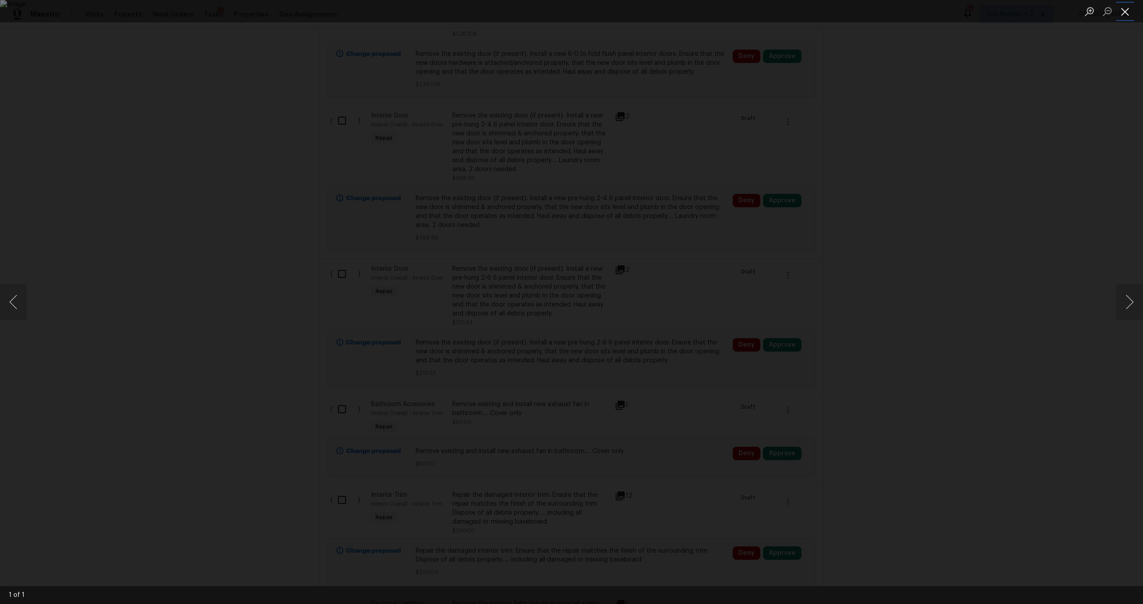
click at [1119, 9] on button "Close lightbox" at bounding box center [1125, 12] width 18 height 16
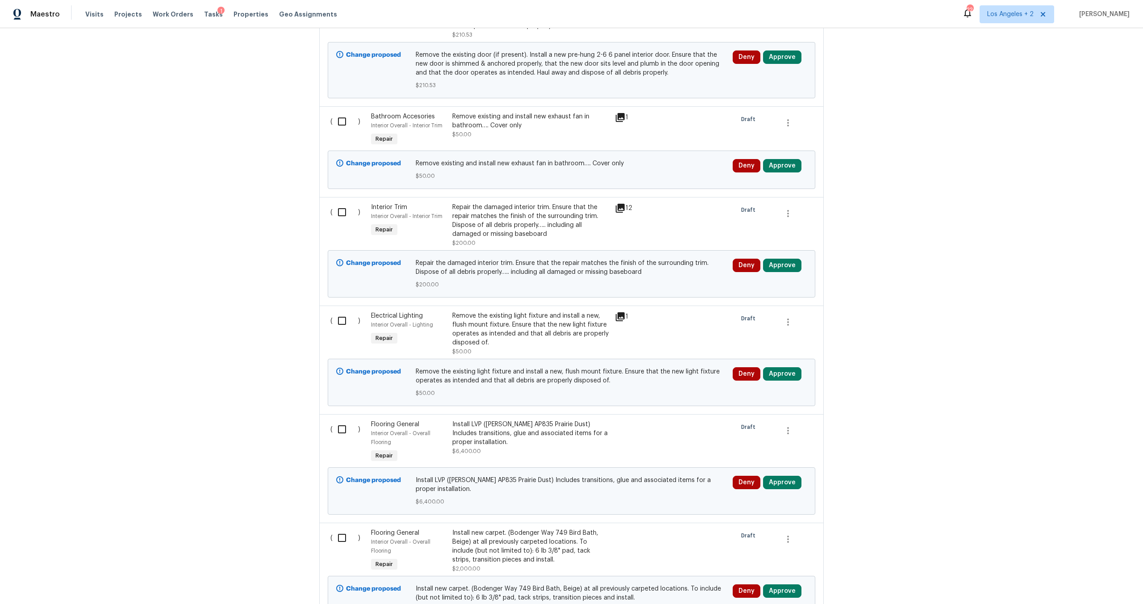
scroll to position [2701, 0]
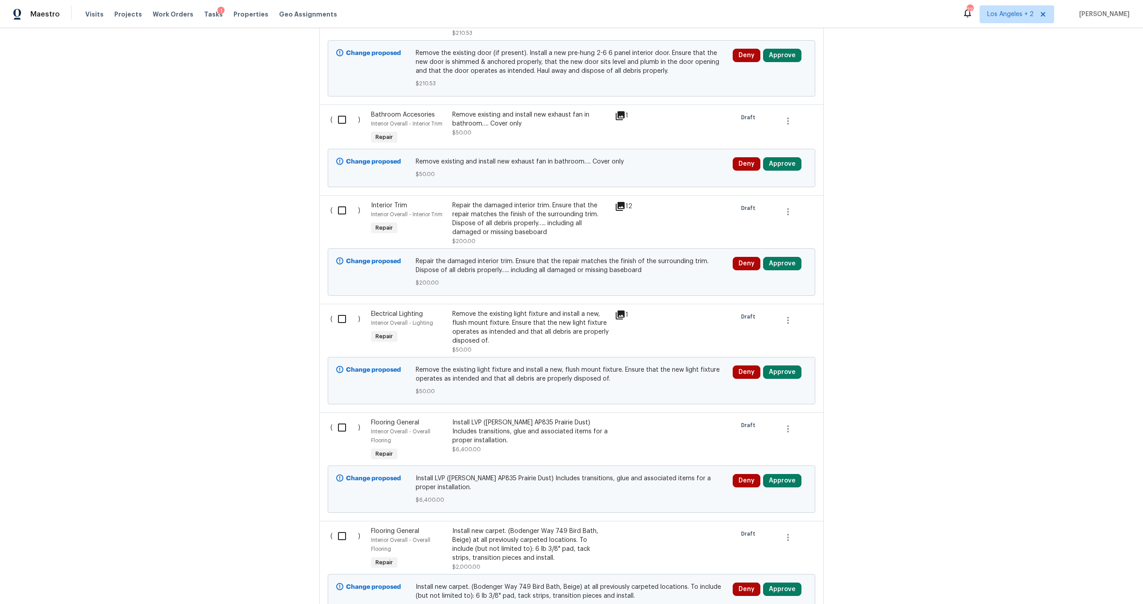
click at [618, 309] on icon at bounding box center [620, 314] width 11 height 11
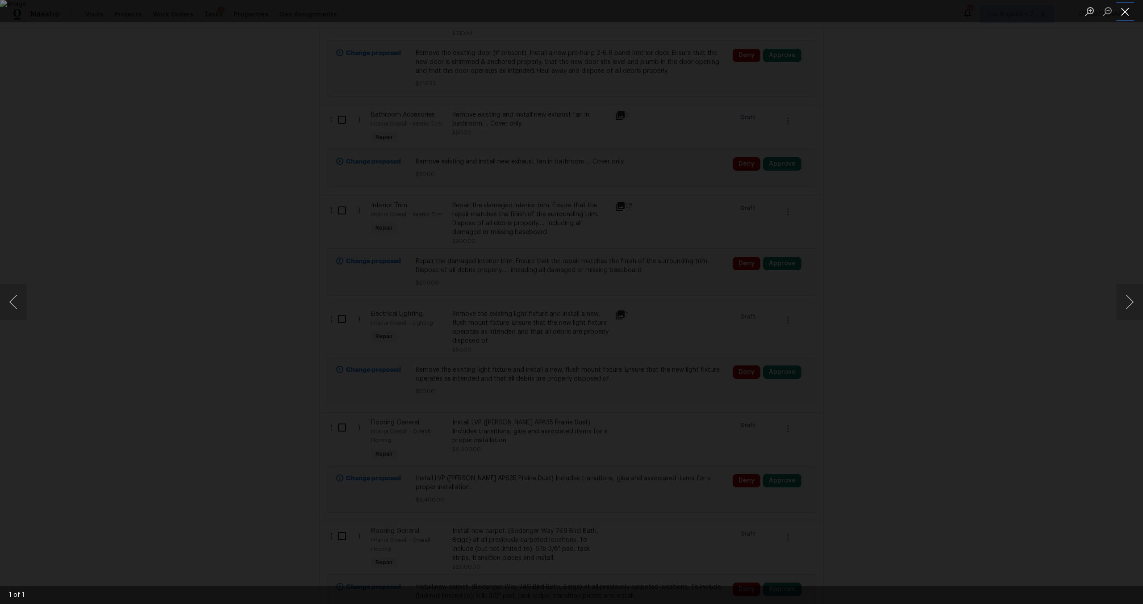
click at [1128, 7] on button "Close lightbox" at bounding box center [1125, 12] width 18 height 16
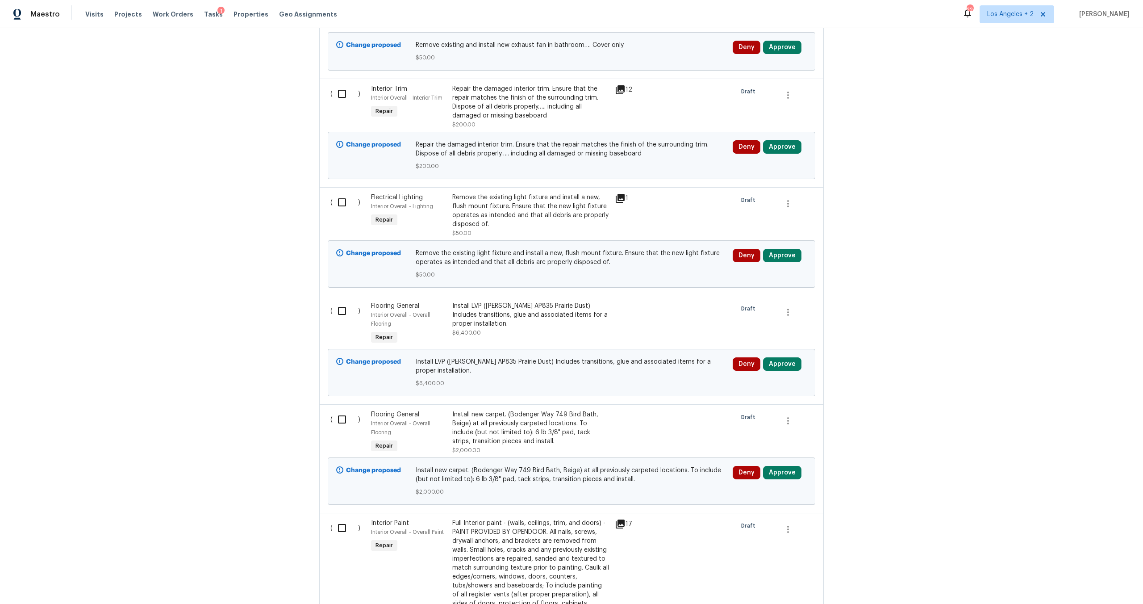
scroll to position [2961, 0]
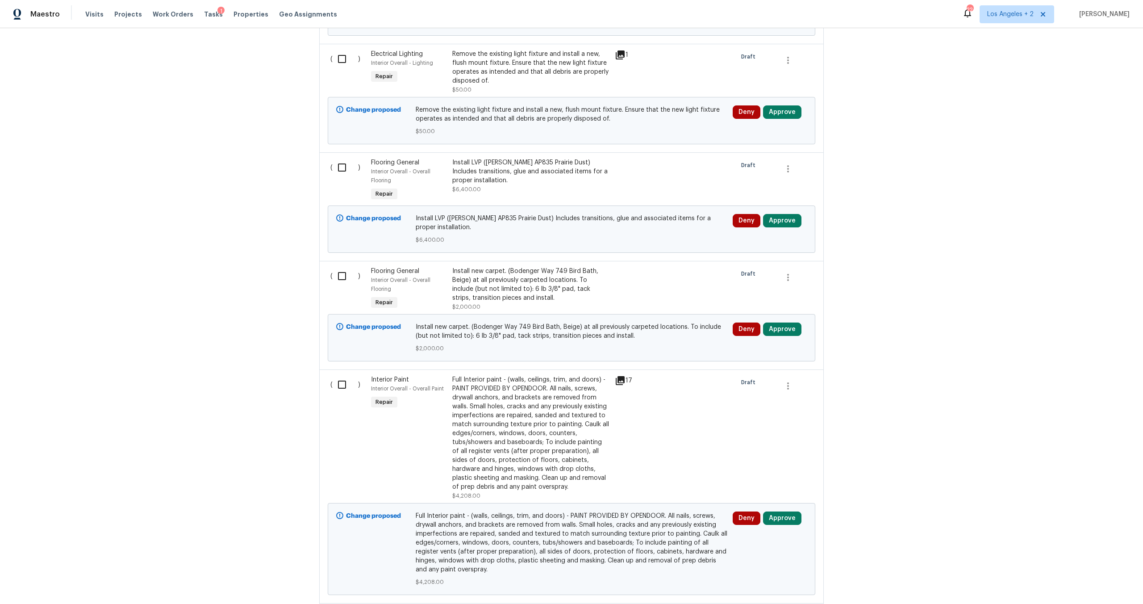
click at [476, 158] on div "Install LVP (Knighton AP835 Prairie Dust) Includes transitions, glue and associ…" at bounding box center [530, 171] width 157 height 27
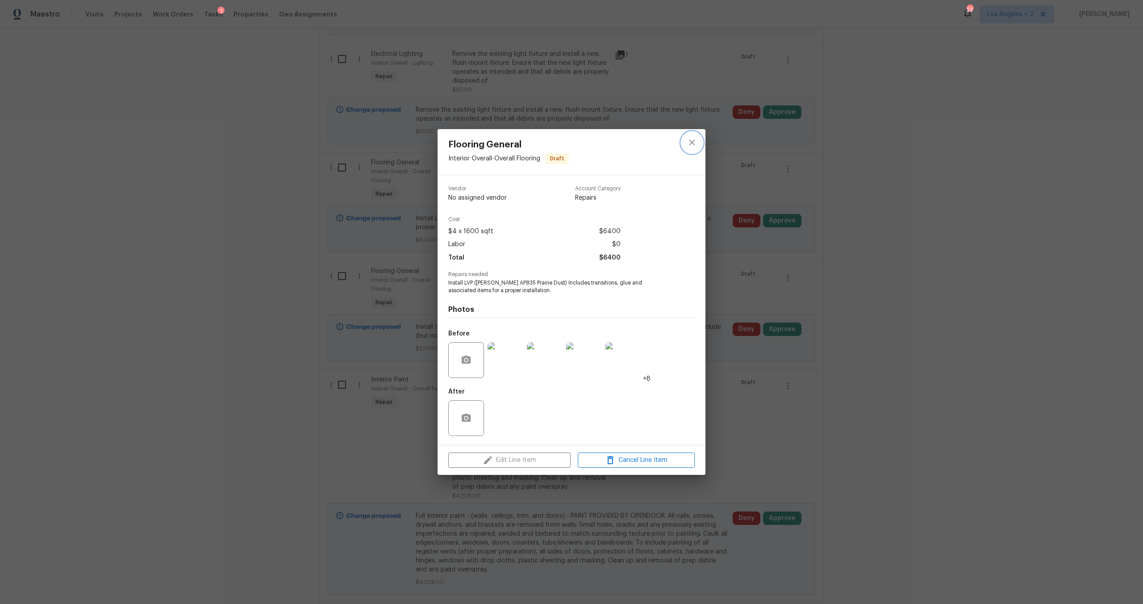
click at [692, 149] on button "close" at bounding box center [691, 142] width 21 height 21
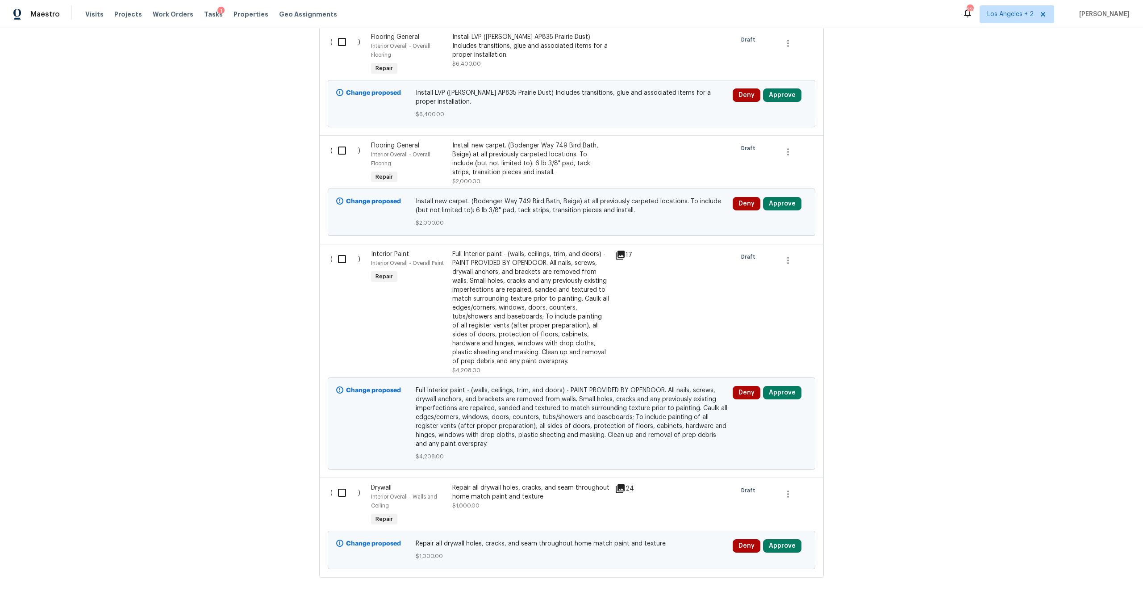
scroll to position [3093, 0]
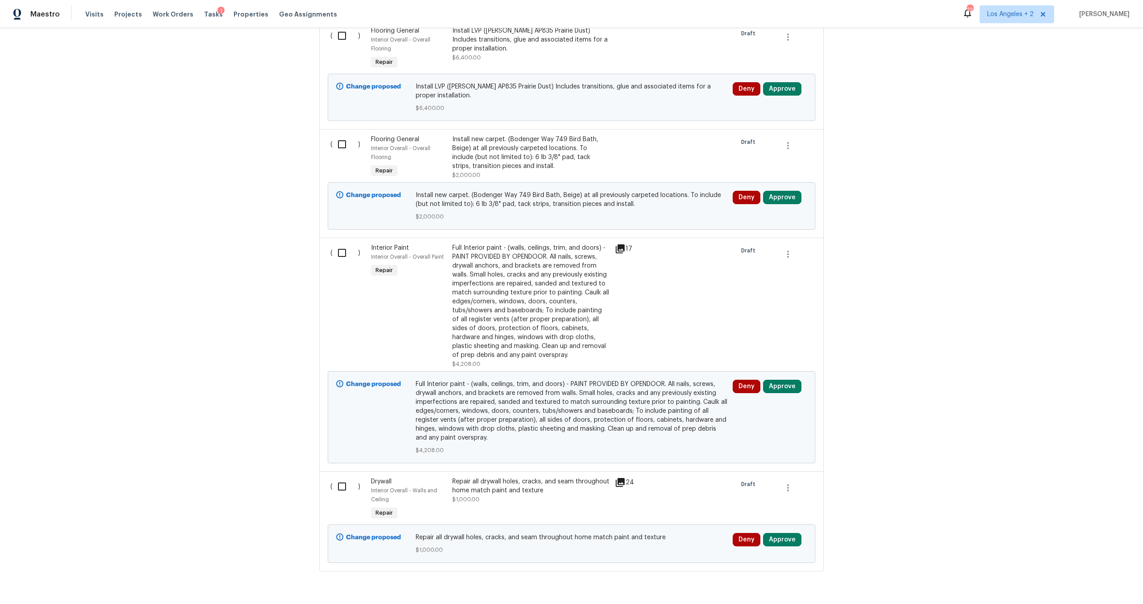
click at [615, 477] on icon at bounding box center [620, 482] width 11 height 11
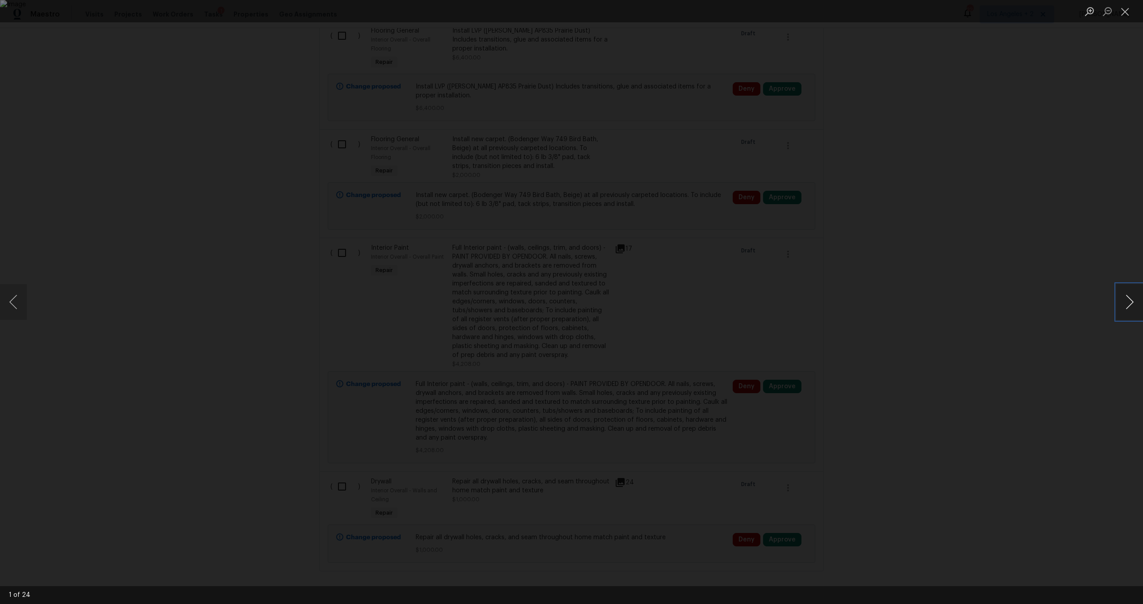
click at [1135, 303] on button "Next image" at bounding box center [1129, 302] width 27 height 36
click at [1129, 292] on button "Next image" at bounding box center [1129, 302] width 27 height 36
click at [1128, 299] on button "Next image" at bounding box center [1129, 302] width 27 height 36
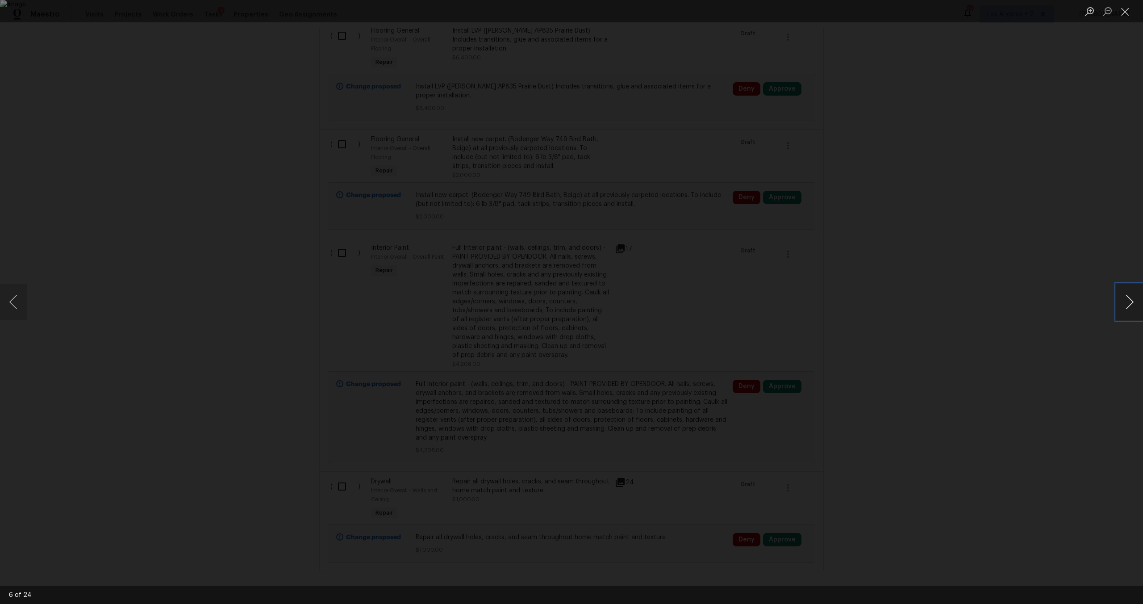
click at [1127, 301] on button "Next image" at bounding box center [1129, 302] width 27 height 36
click at [1124, 301] on button "Next image" at bounding box center [1129, 302] width 27 height 36
click at [1135, 309] on button "Next image" at bounding box center [1129, 302] width 27 height 36
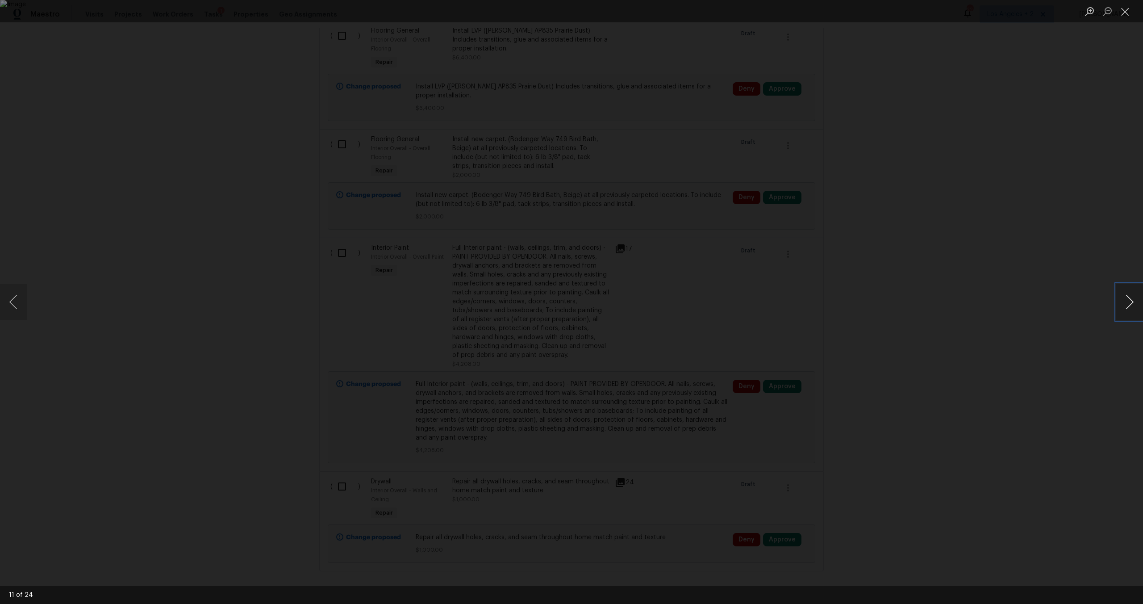
click at [1135, 309] on button "Next image" at bounding box center [1129, 302] width 27 height 36
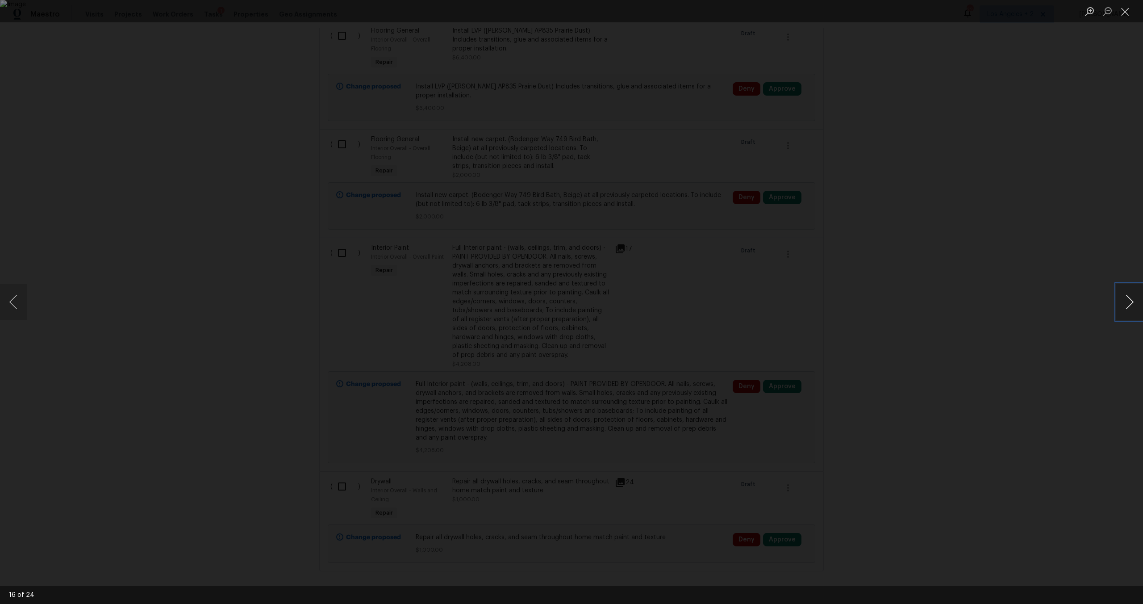
click at [1135, 309] on button "Next image" at bounding box center [1129, 302] width 27 height 36
click at [1117, 21] on li "Lightbox" at bounding box center [1125, 11] width 18 height 22
click at [1121, 17] on button "Close lightbox" at bounding box center [1125, 12] width 18 height 16
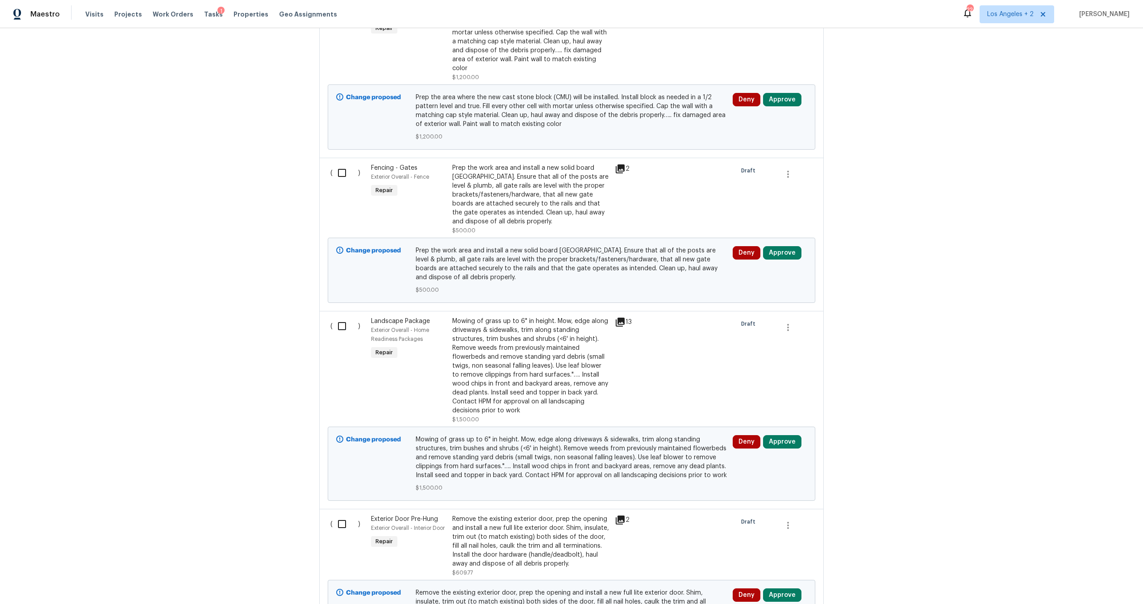
scroll to position [0, 0]
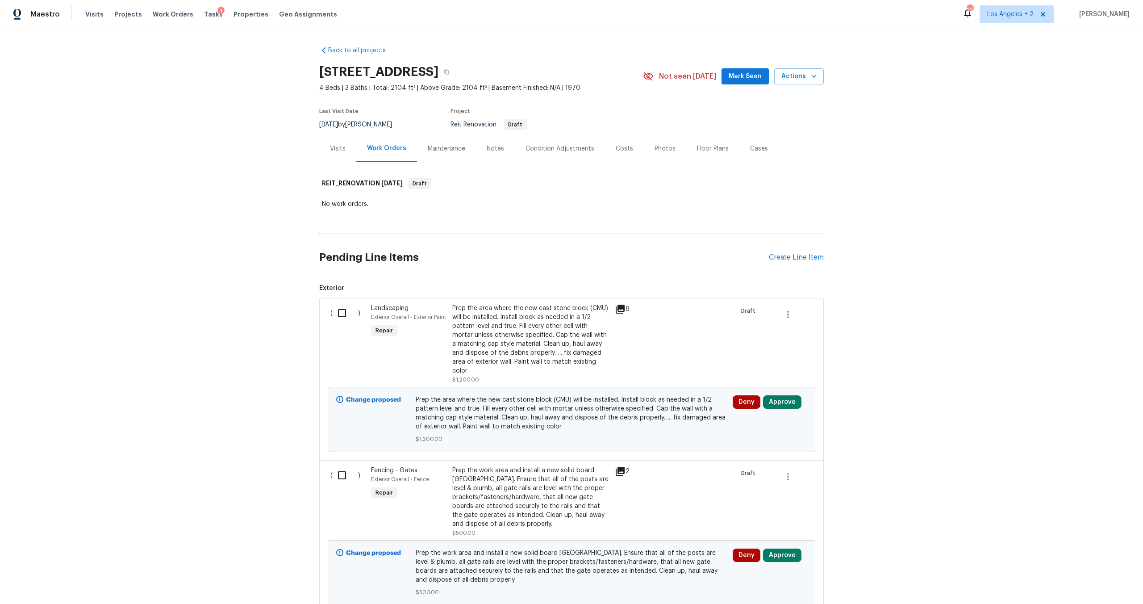
click at [630, 152] on div "Costs" at bounding box center [624, 148] width 39 height 26
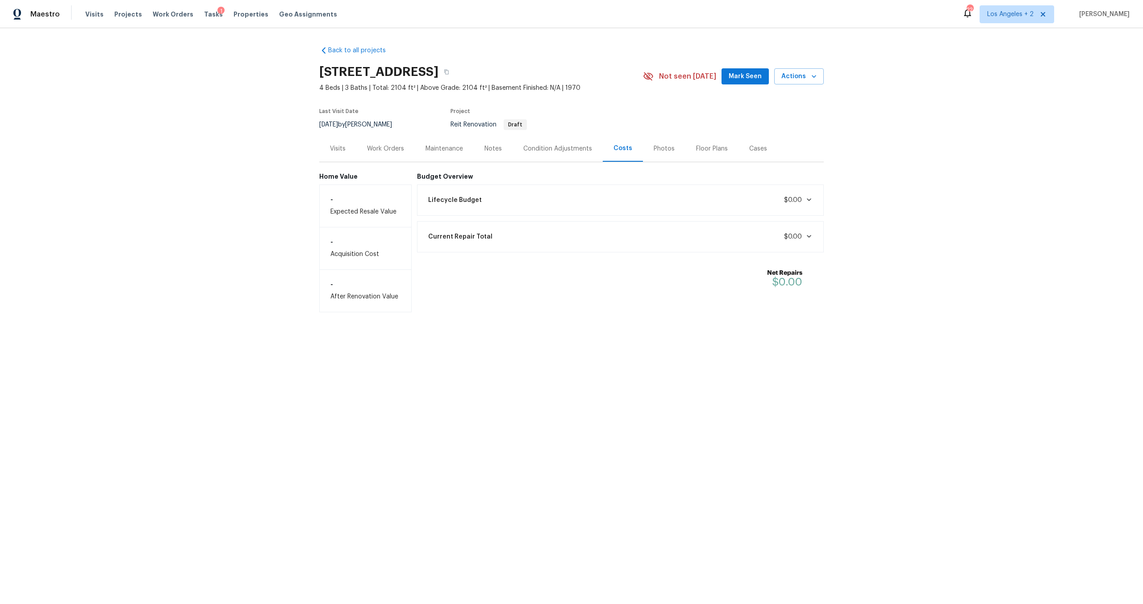
click at [489, 147] on div "Notes" at bounding box center [492, 148] width 17 height 9
